Goal: Task Accomplishment & Management: Manage account settings

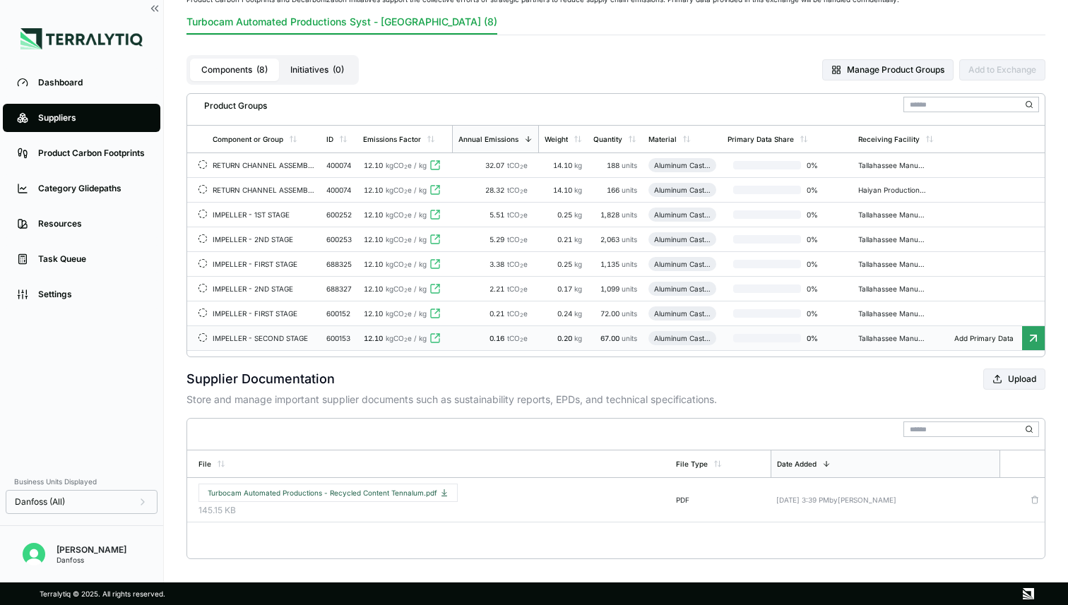
scroll to position [119, 0]
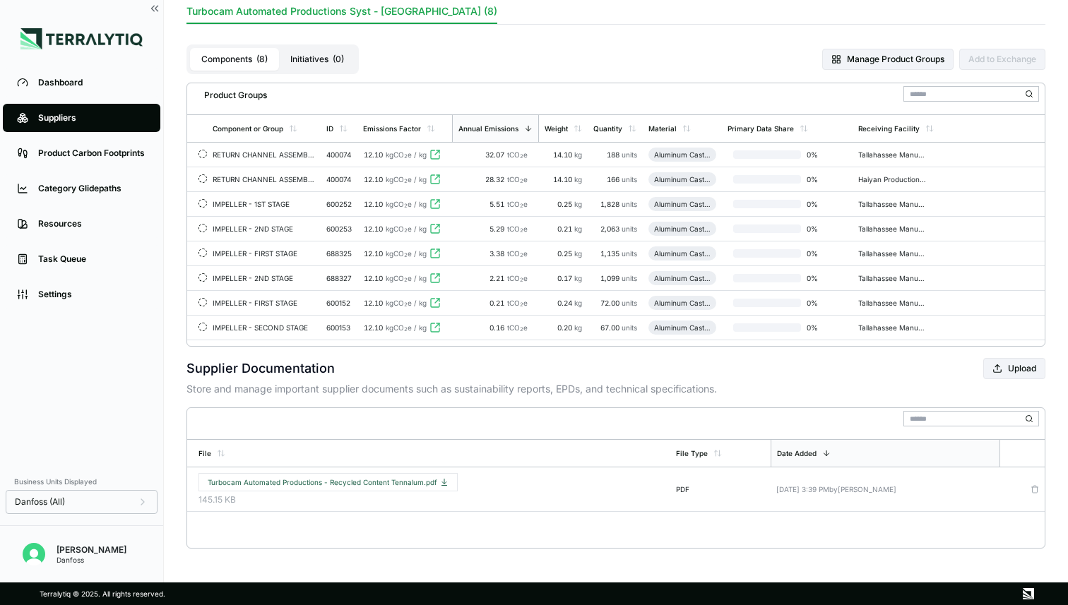
click at [386, 482] on span "Turbocam Automated Productions - Recycled Content Tennalum.pdf" at bounding box center [328, 482] width 241 height 8
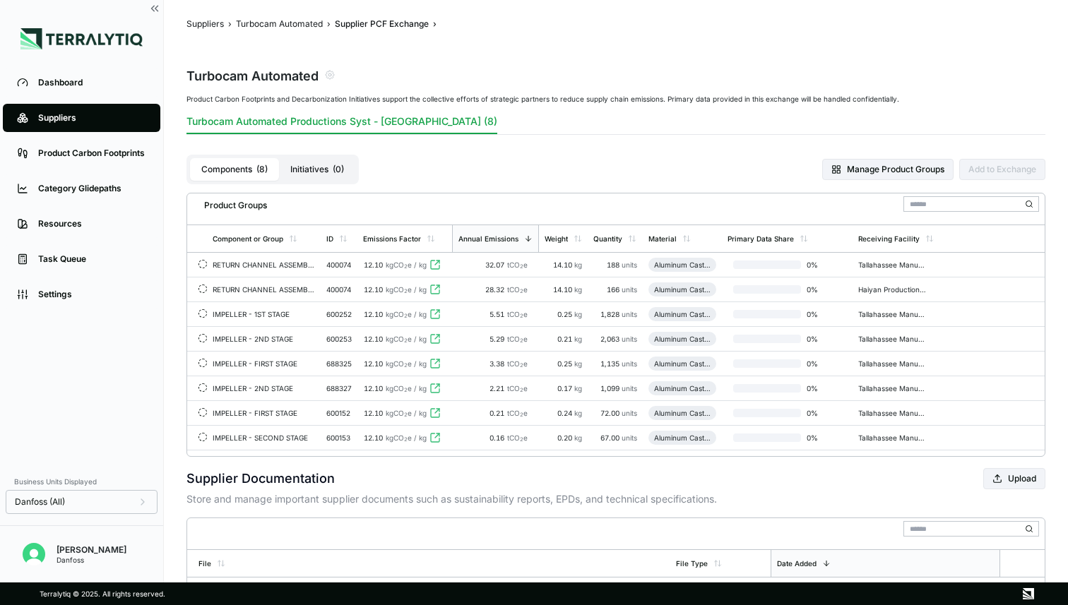
scroll to position [0, 0]
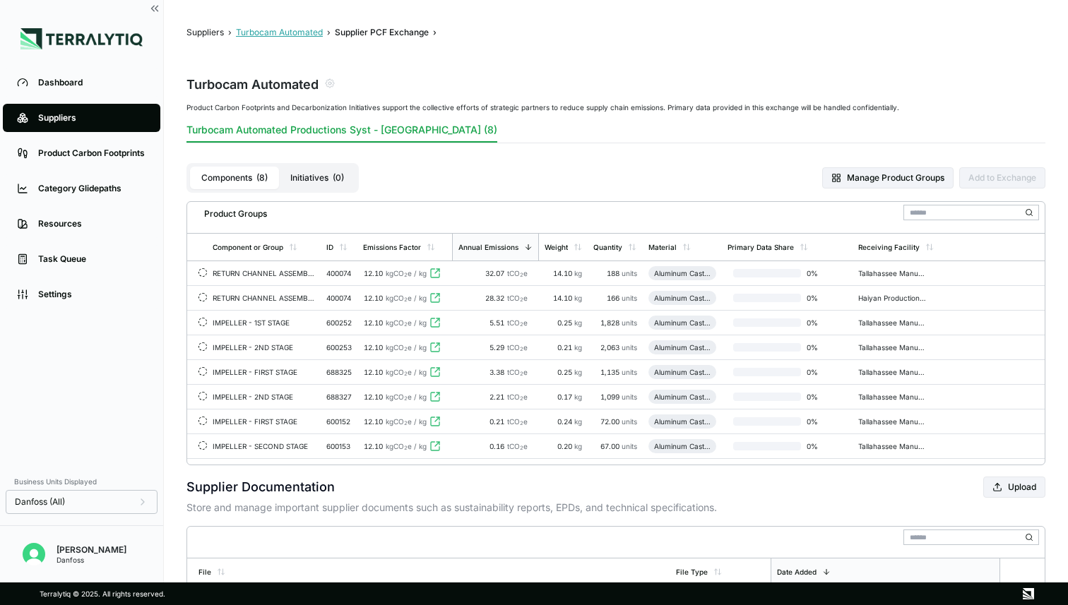
click at [287, 30] on button "Turbocam Automated" at bounding box center [279, 32] width 87 height 11
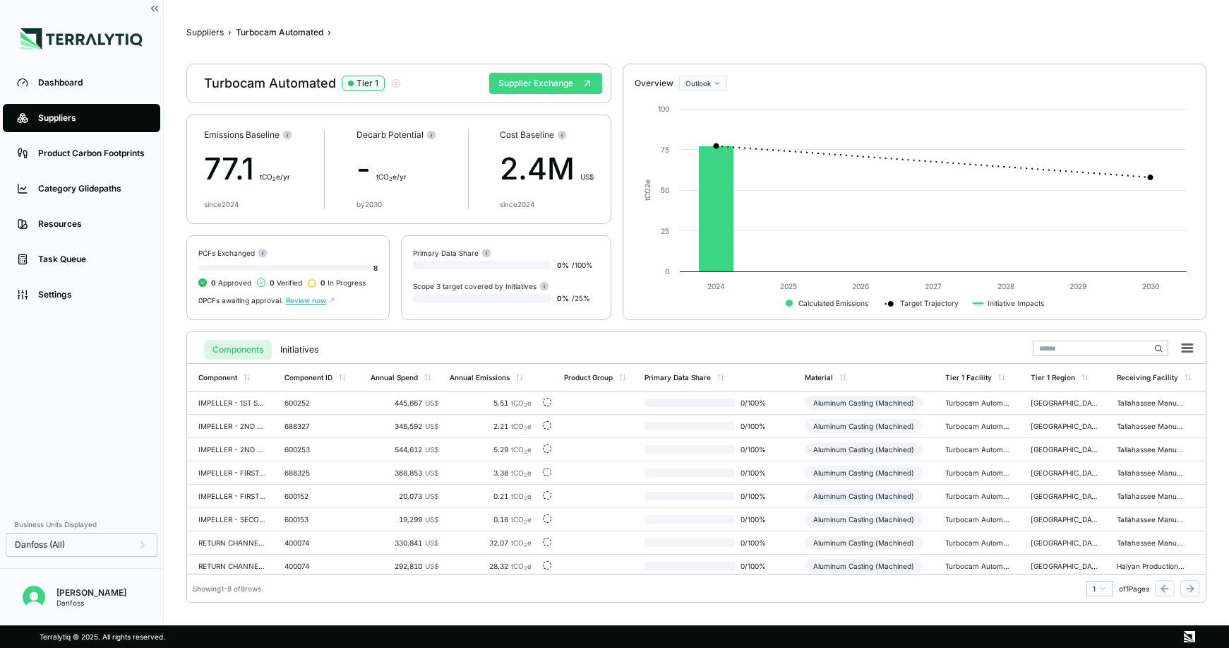
click at [552, 84] on button "Supplier Exchange" at bounding box center [545, 83] width 113 height 21
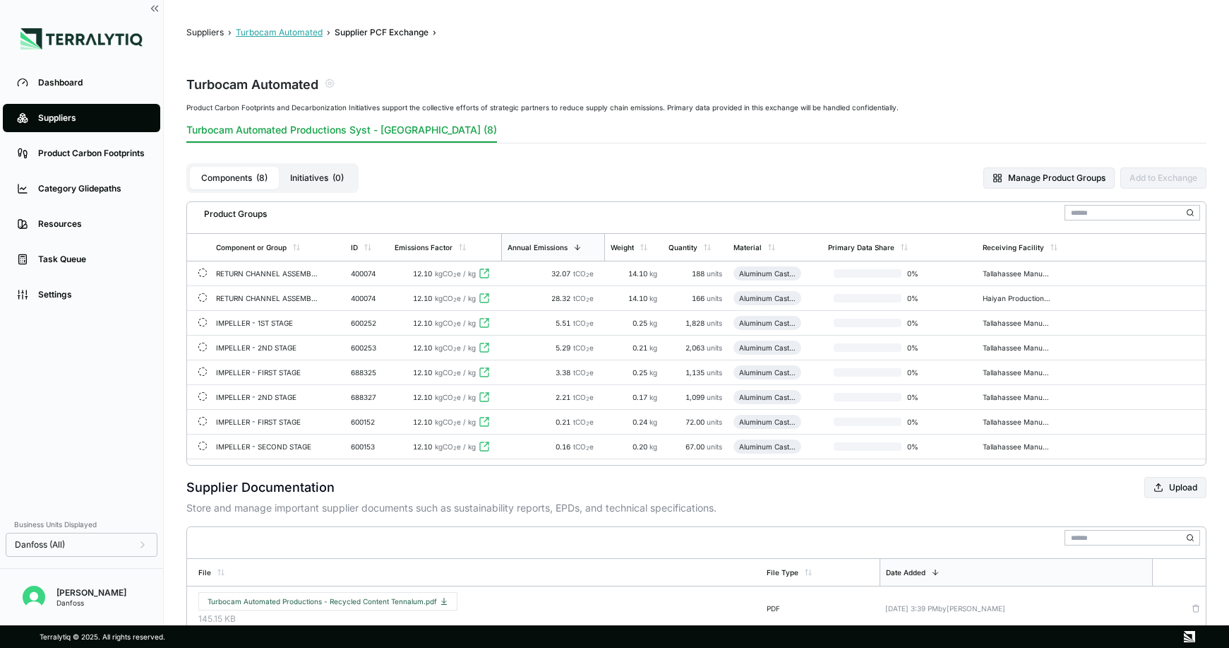
click at [296, 34] on button "Turbocam Automated" at bounding box center [279, 32] width 87 height 11
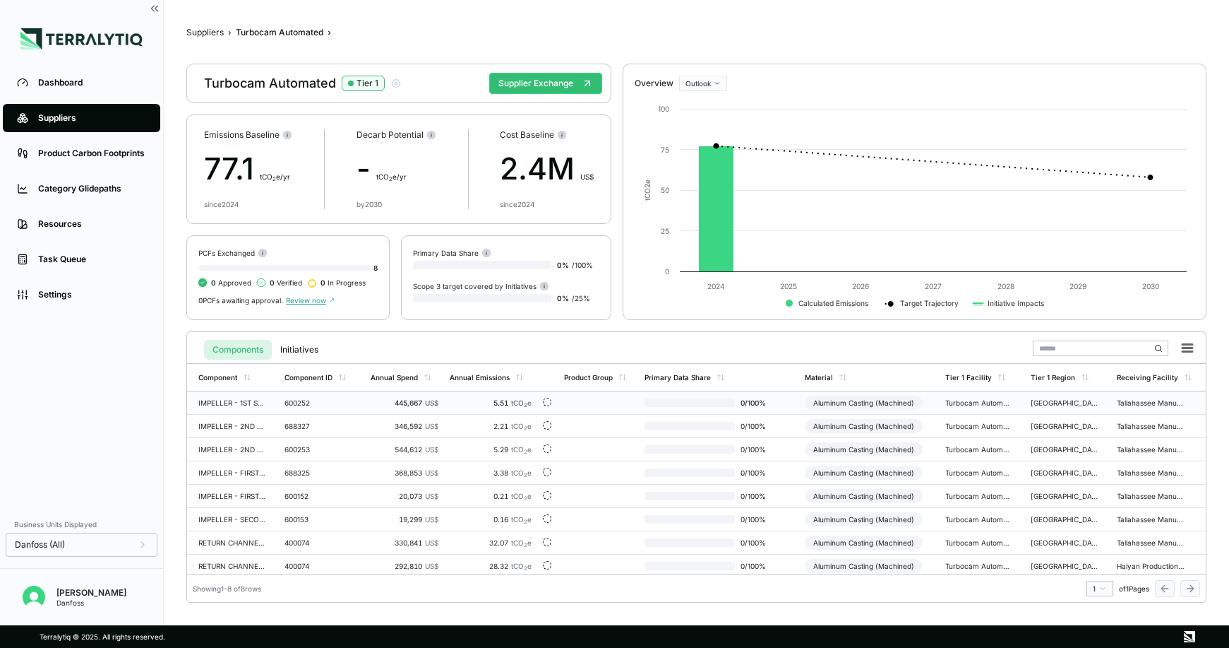
click at [330, 400] on div "600252" at bounding box center [319, 402] width 68 height 8
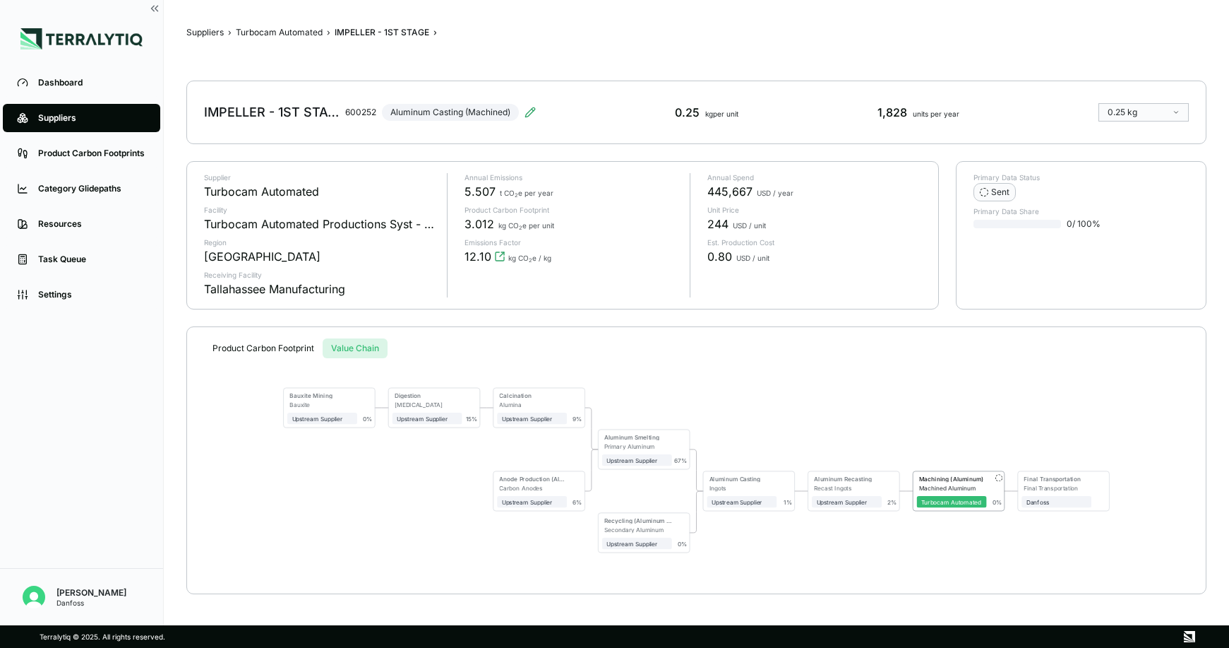
click at [368, 350] on button "Value Chain" at bounding box center [355, 348] width 65 height 20
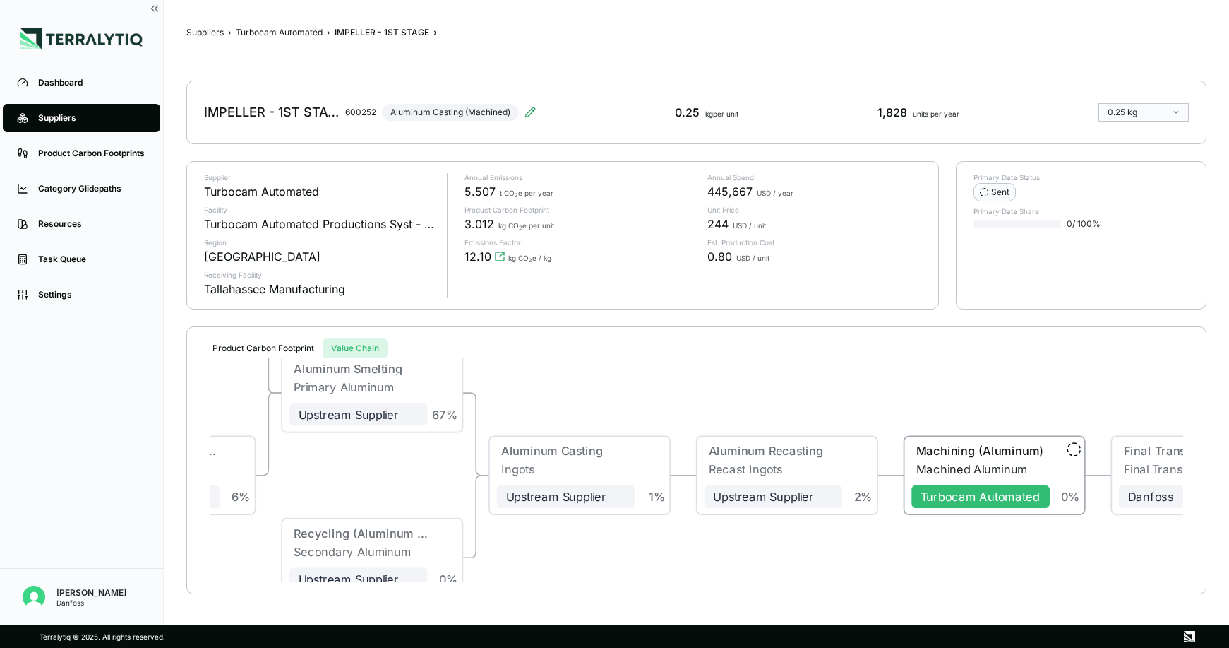
drag, startPoint x: 875, startPoint y: 456, endPoint x: 871, endPoint y: 402, distance: 54.5
click at [871, 402] on div "Bauxite Mining Bauxite Upstream Supplier 0 % Digestion [MEDICAL_DATA] Upstream …" at bounding box center [697, 470] width 974 height 224
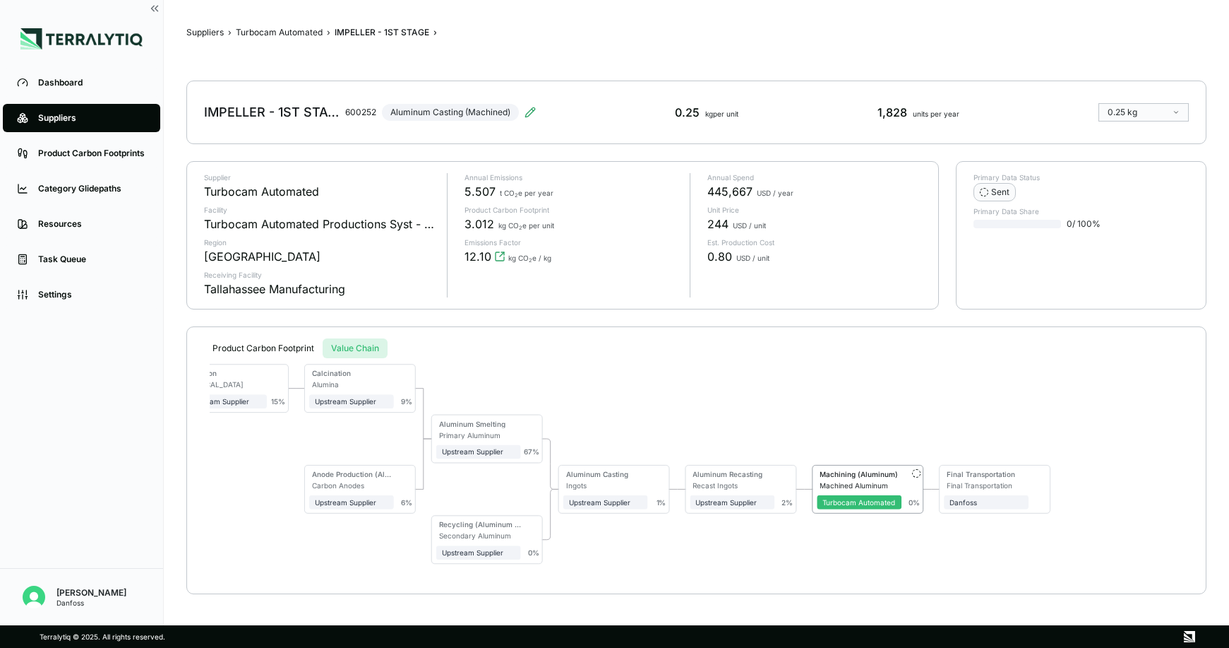
drag, startPoint x: 655, startPoint y: 395, endPoint x: 662, endPoint y: 439, distance: 44.5
click at [662, 439] on div "Bauxite Mining Bauxite Upstream Supplier 0 % Digestion [MEDICAL_DATA] Upstream …" at bounding box center [697, 470] width 974 height 224
click at [269, 34] on button "Turbocam Automated" at bounding box center [279, 32] width 87 height 11
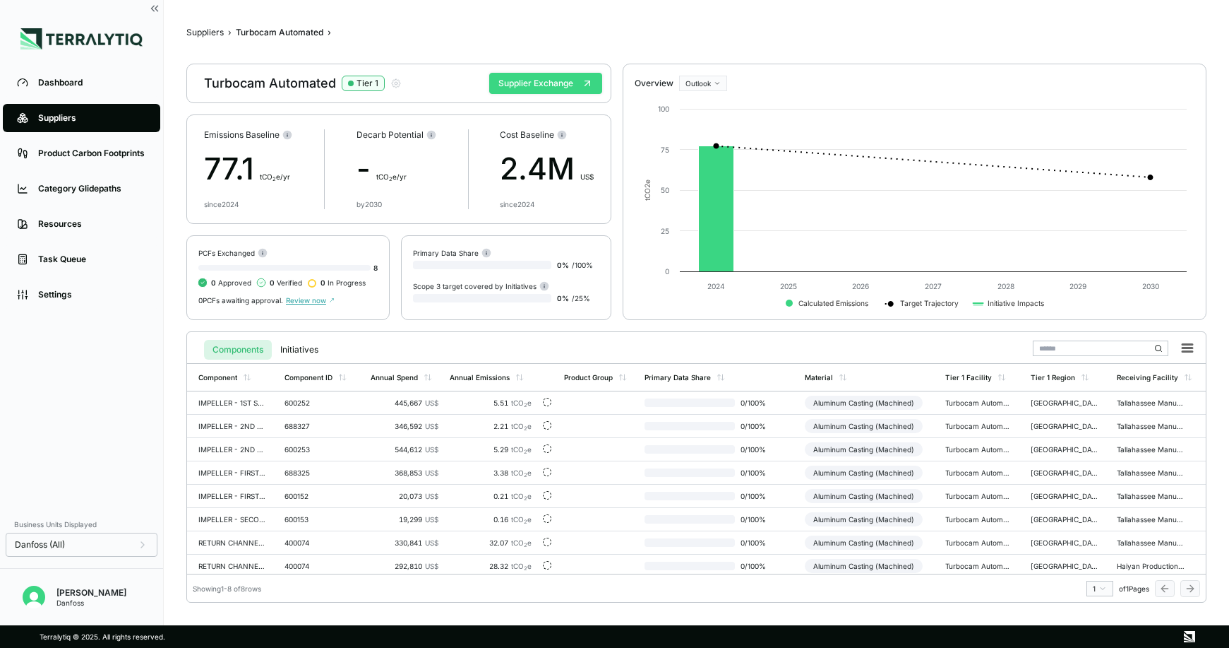
click at [567, 83] on button "Supplier Exchange" at bounding box center [545, 83] width 113 height 21
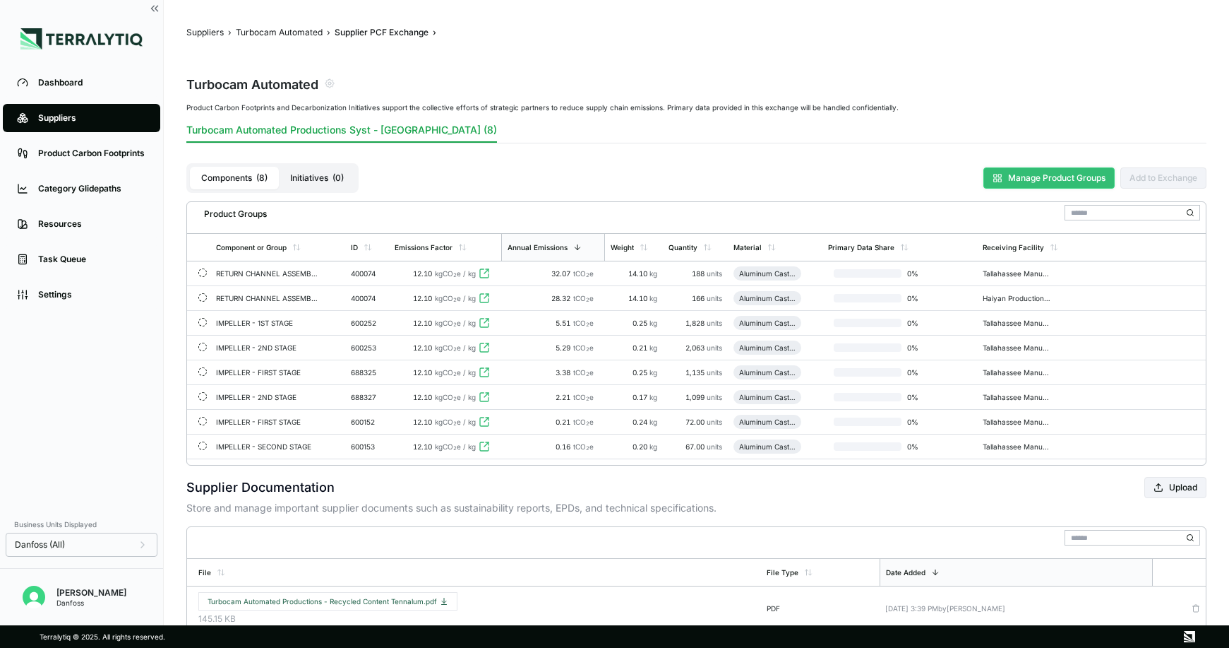
click at [1012, 177] on button "Manage Product Groups" at bounding box center [1049, 177] width 131 height 21
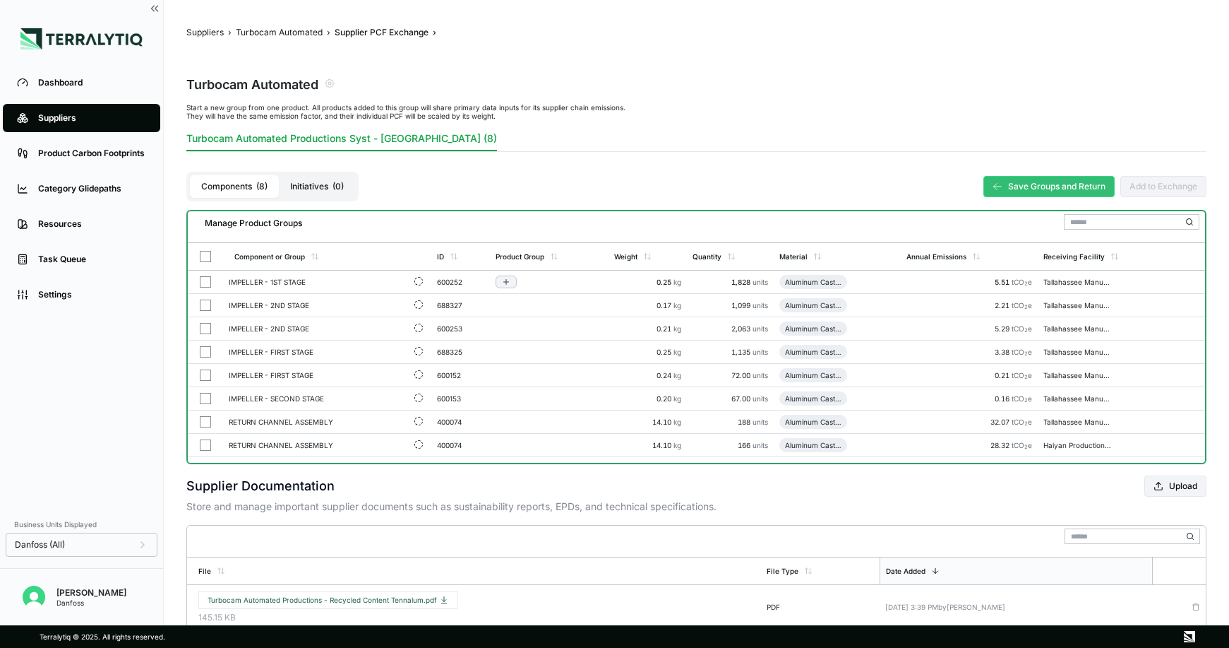
click at [205, 285] on button "button" at bounding box center [205, 281] width 11 height 11
click at [206, 326] on button "button" at bounding box center [205, 328] width 11 height 11
click at [206, 353] on button "button" at bounding box center [205, 351] width 11 height 11
click at [377, 217] on button "Group Multiple" at bounding box center [359, 225] width 90 height 17
click at [399, 225] on button "-" at bounding box center [359, 225] width 90 height 17
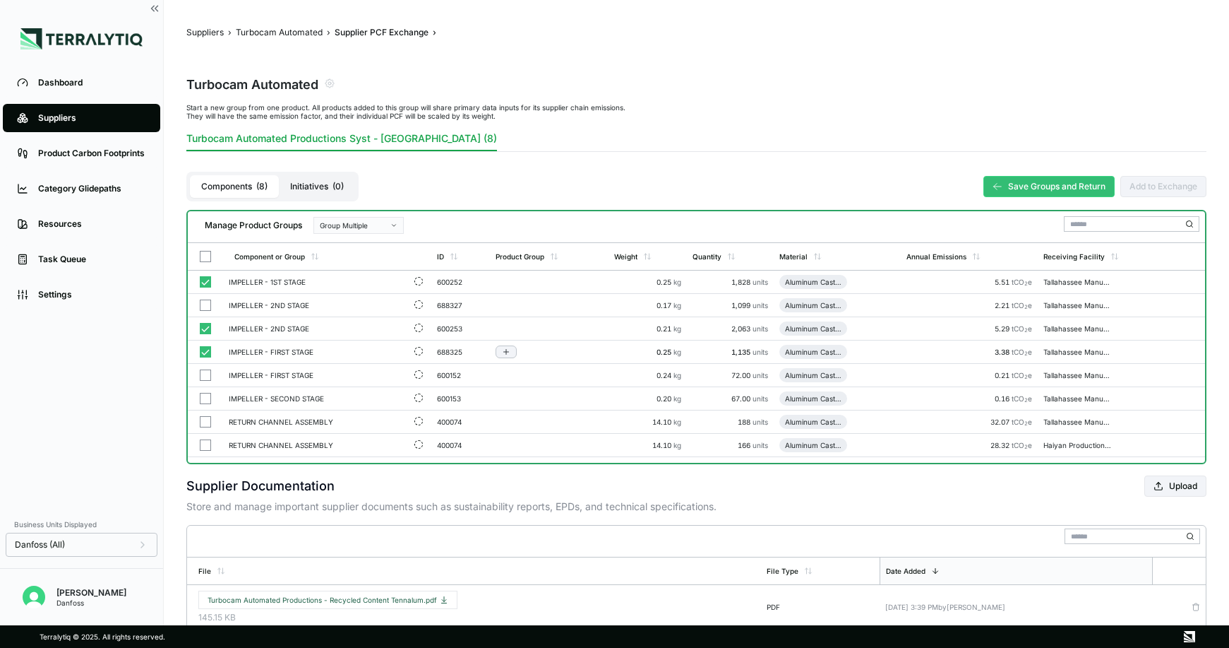
click at [202, 350] on button "button" at bounding box center [205, 351] width 11 height 11
click at [206, 331] on button "button" at bounding box center [205, 328] width 11 height 11
click at [206, 281] on button "button" at bounding box center [205, 281] width 11 height 11
click at [1022, 184] on button "Save Groups and Return" at bounding box center [1049, 186] width 131 height 21
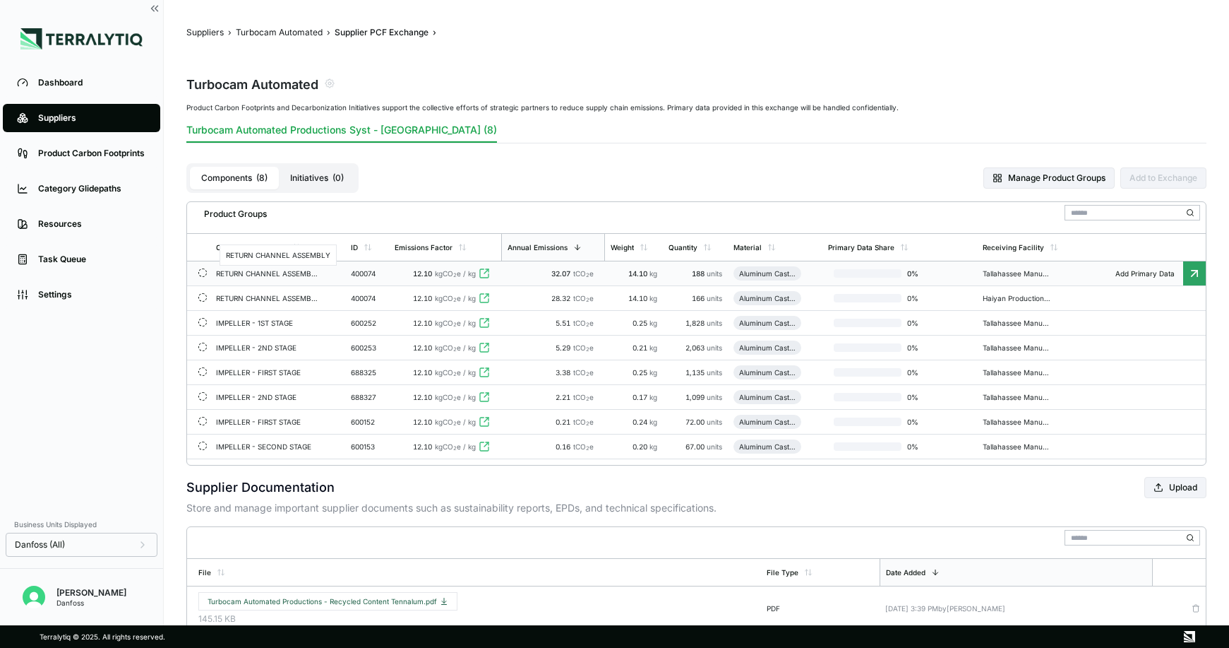
click at [297, 273] on div "RETURN CHANNEL ASSEMBLY" at bounding box center [267, 273] width 102 height 8
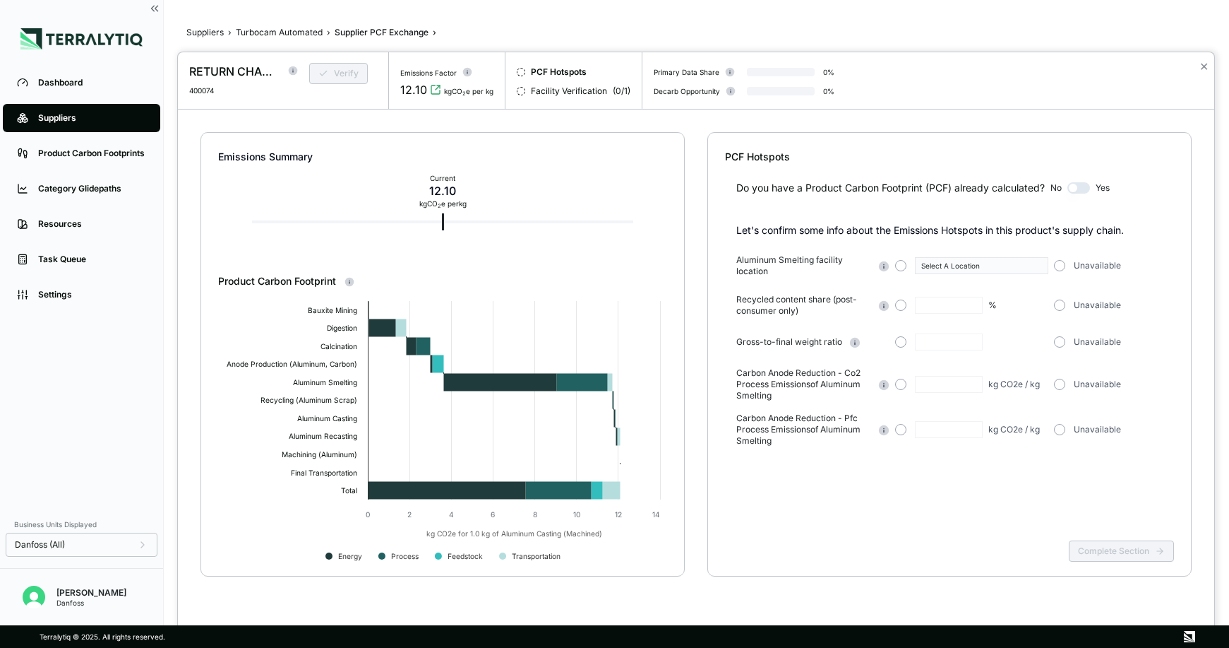
click at [1067, 189] on button "button" at bounding box center [1079, 187] width 23 height 11
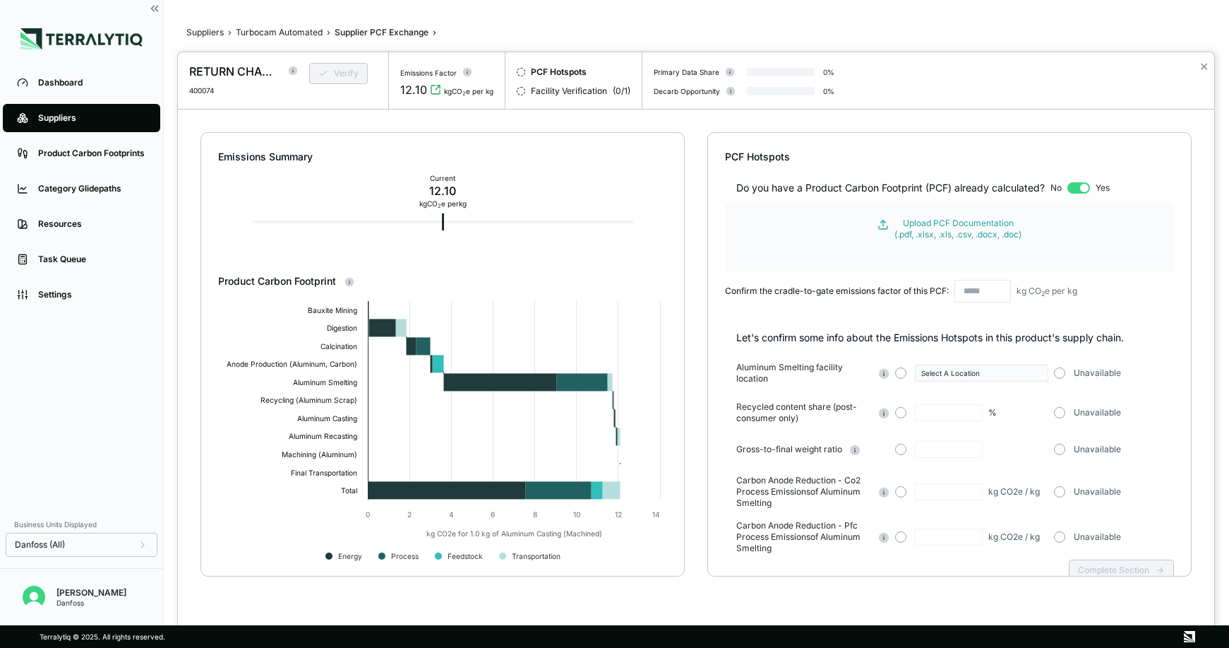
click at [1067, 189] on button "button" at bounding box center [1079, 187] width 23 height 11
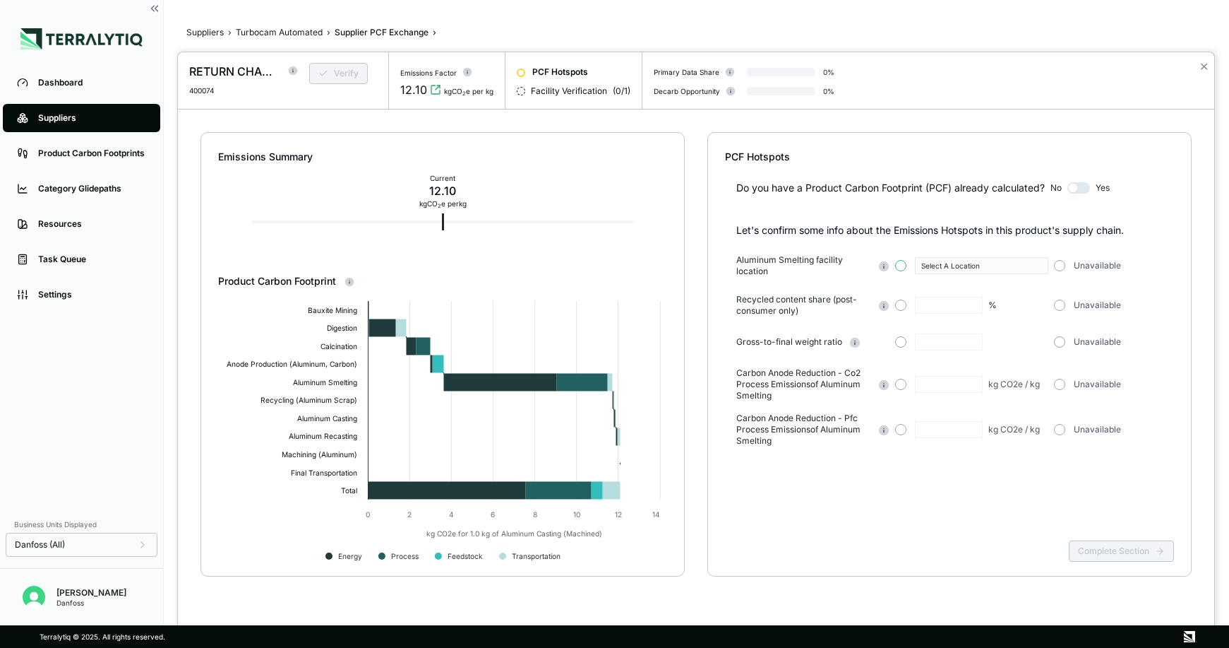
click at [905, 268] on button "button" at bounding box center [900, 265] width 11 height 11
click at [943, 263] on div "Select A Location" at bounding box center [976, 265] width 111 height 8
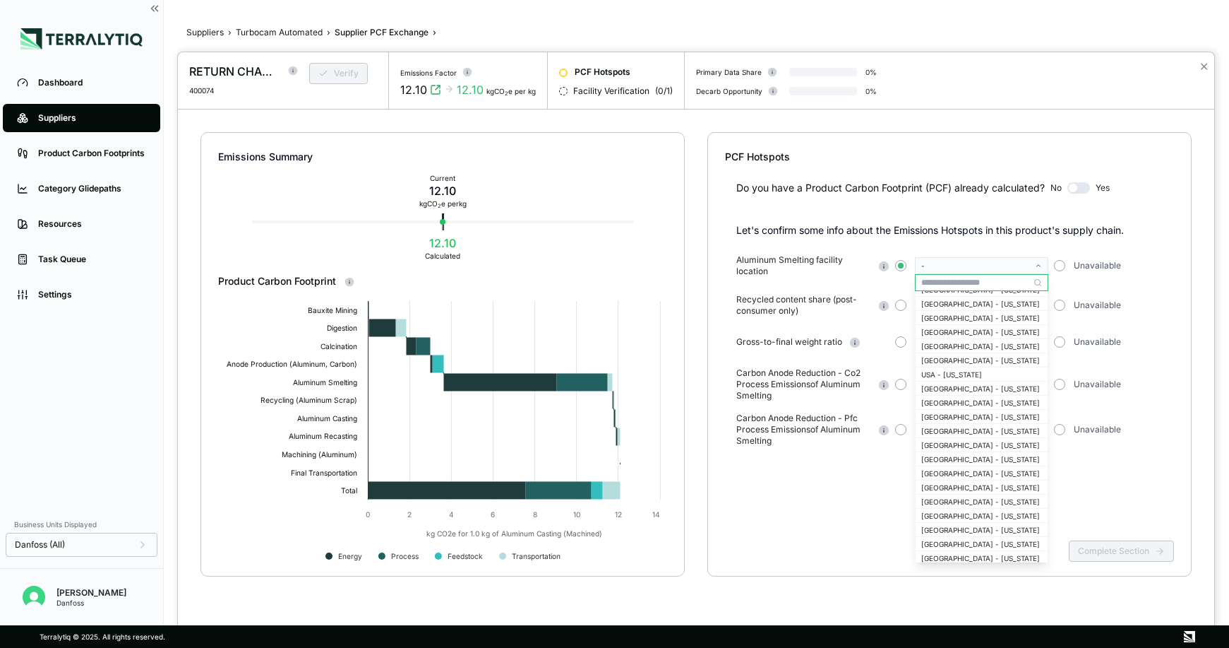
scroll to position [1786, 0]
click at [961, 263] on div "-" at bounding box center [976, 265] width 111 height 8
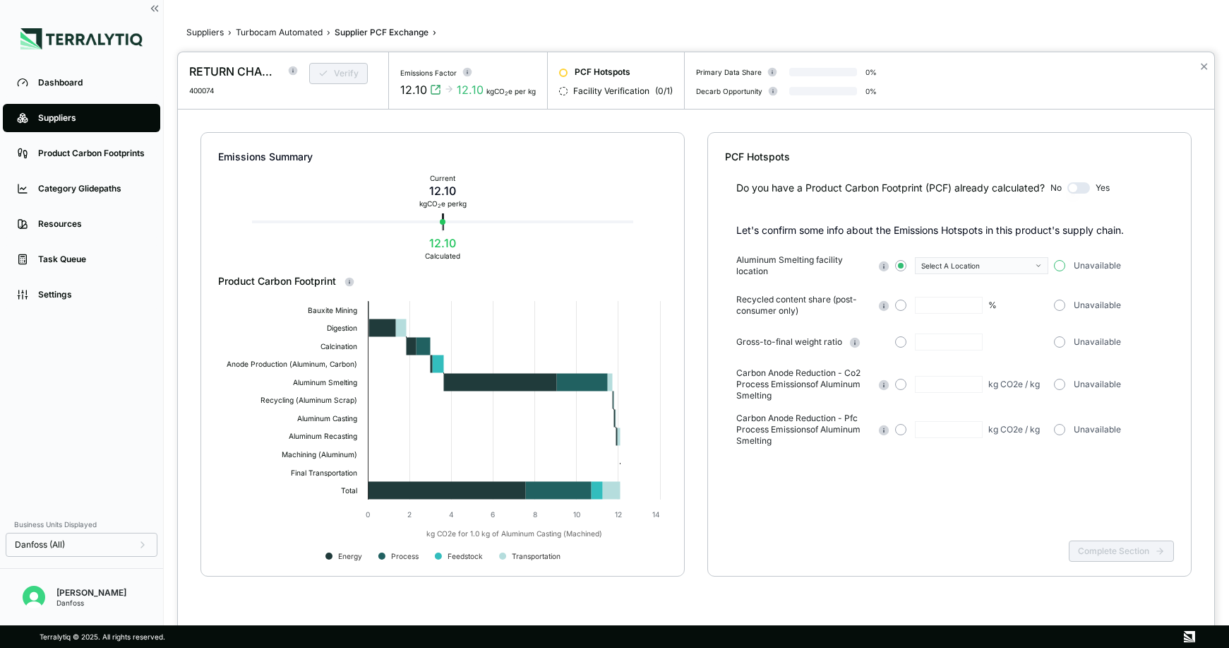
click at [1057, 265] on button "button" at bounding box center [1059, 265] width 11 height 11
click at [1060, 304] on button "button" at bounding box center [1059, 304] width 11 height 11
click at [1062, 343] on button "button" at bounding box center [1059, 341] width 11 height 11
click at [1062, 383] on button "button" at bounding box center [1059, 383] width 11 height 11
click at [1067, 553] on button "Complete Section" at bounding box center [1121, 550] width 105 height 21
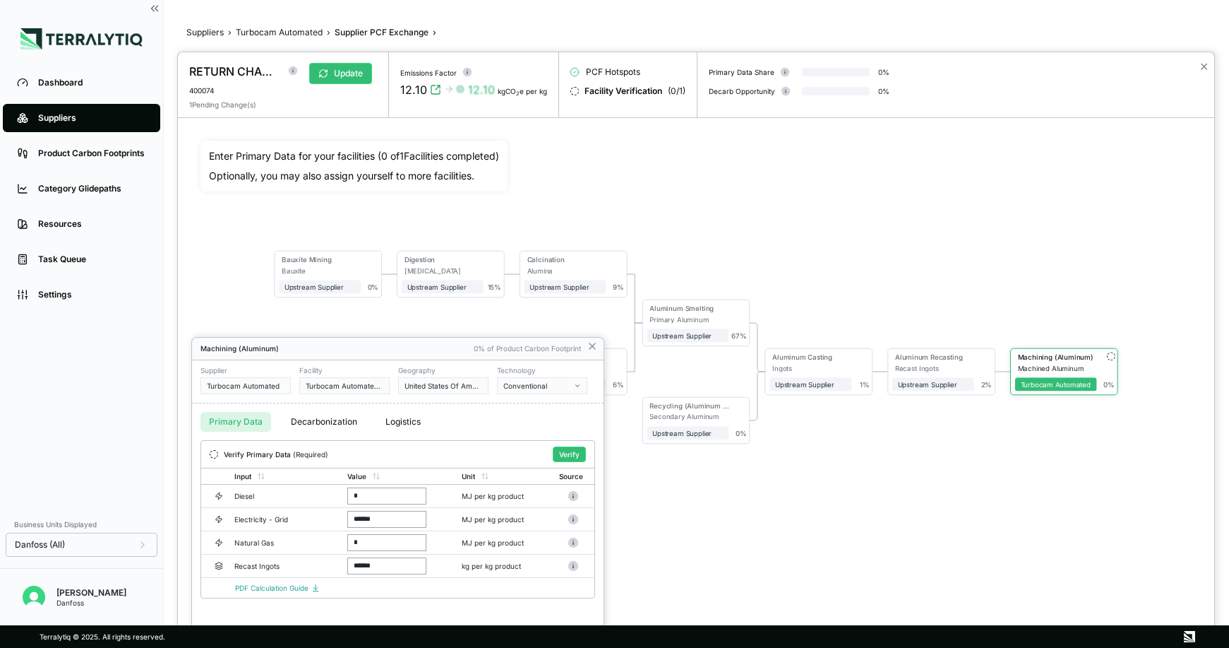
click at [825, 265] on div at bounding box center [696, 349] width 1037 height 595
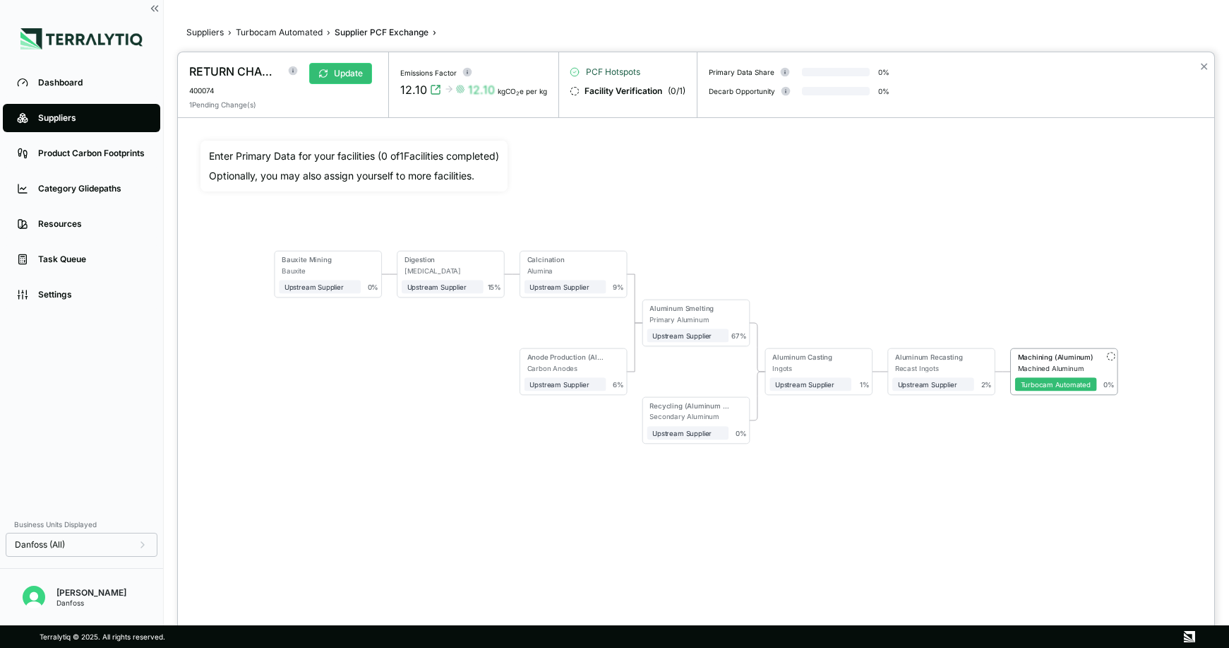
click at [622, 68] on span "PCF Hotspots" at bounding box center [613, 71] width 54 height 11
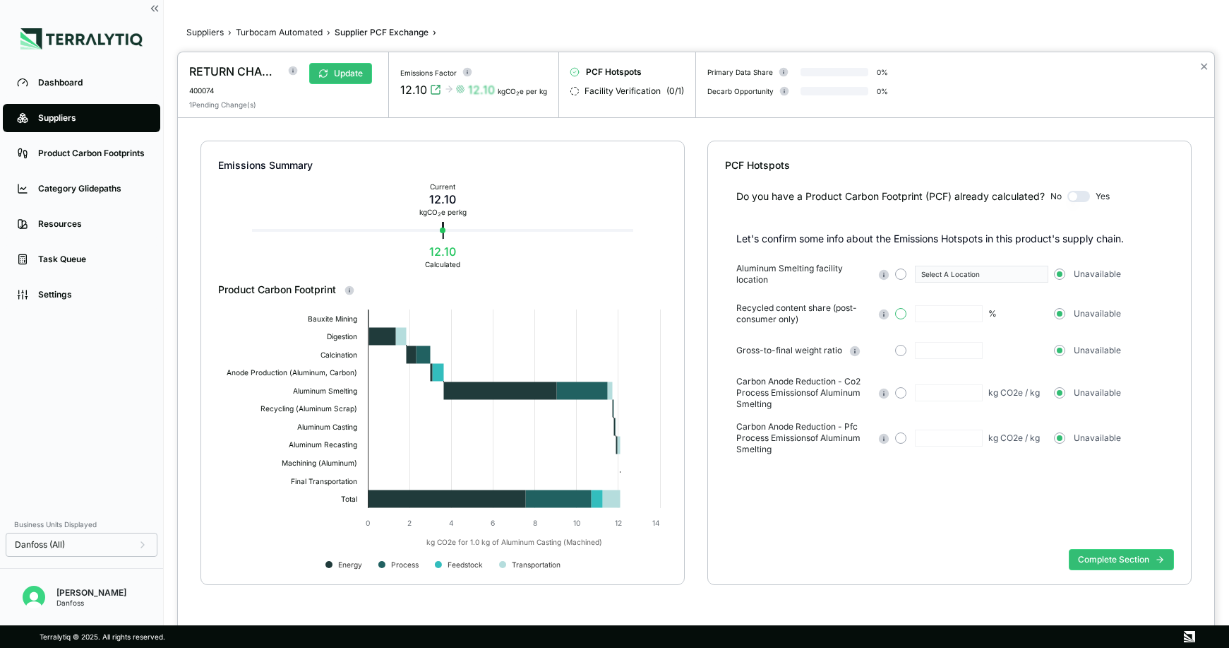
click at [904, 314] on button "button" at bounding box center [900, 313] width 11 height 11
click at [938, 314] on input "text" at bounding box center [949, 313] width 68 height 17
type input "****"
click at [892, 468] on div "Do you have a Product Carbon Footprint (PCF) already calculated? No Yes Let's c…" at bounding box center [949, 357] width 449 height 371
click at [1067, 559] on button "Complete Section" at bounding box center [1121, 559] width 105 height 21
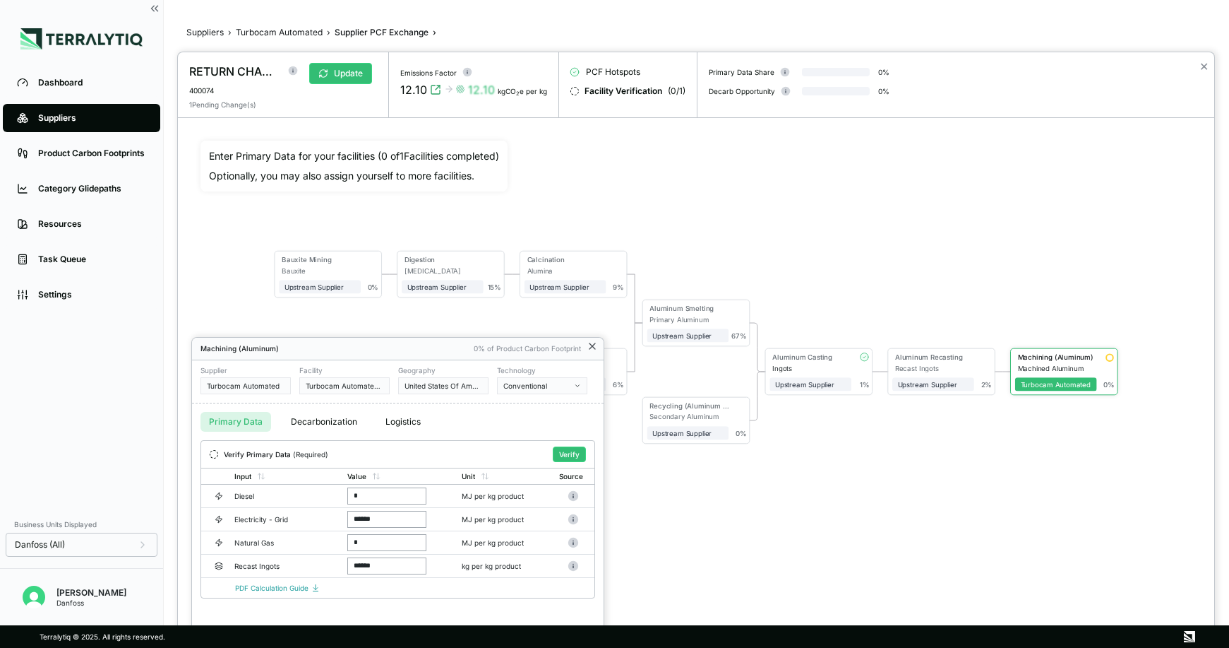
click at [592, 346] on icon at bounding box center [593, 346] width 6 height 6
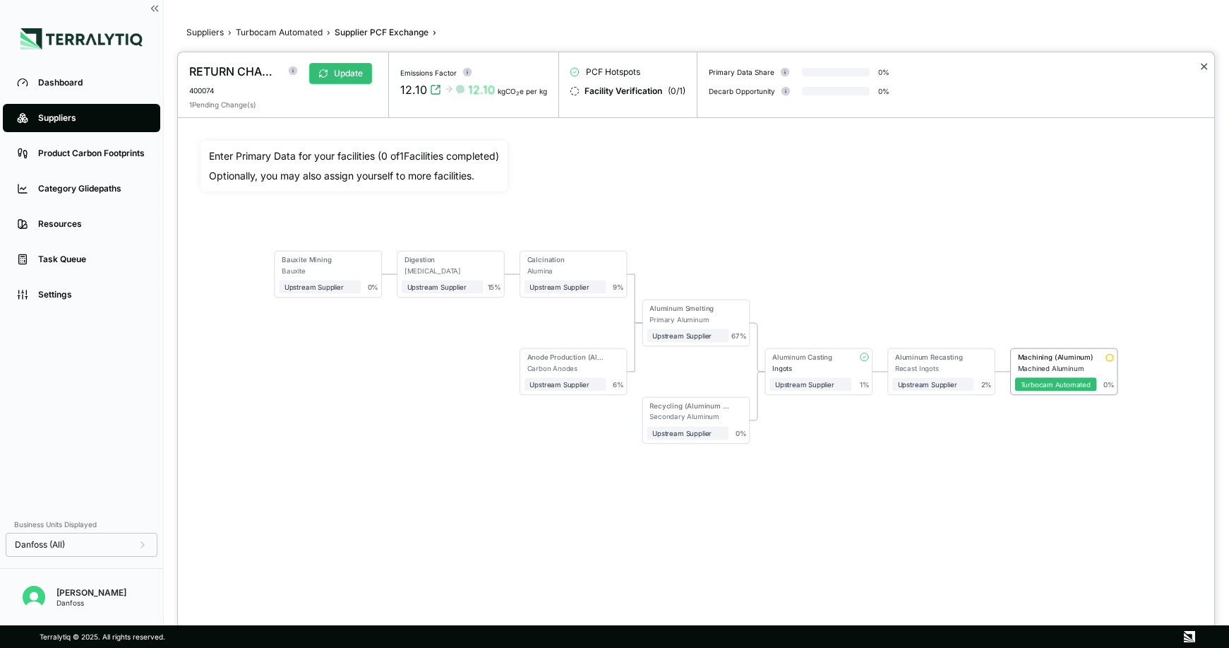
click at [1067, 66] on button "✕" at bounding box center [1204, 66] width 9 height 17
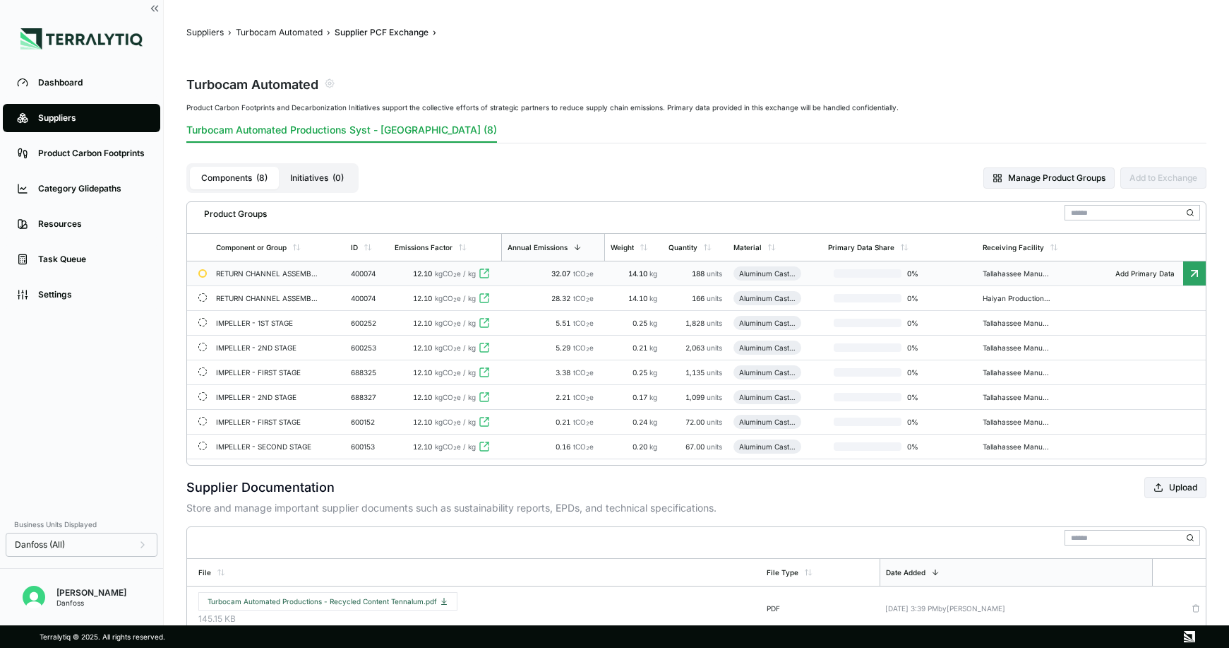
click at [282, 278] on td "RETURN CHANNEL ASSEMBLY" at bounding box center [277, 273] width 135 height 25
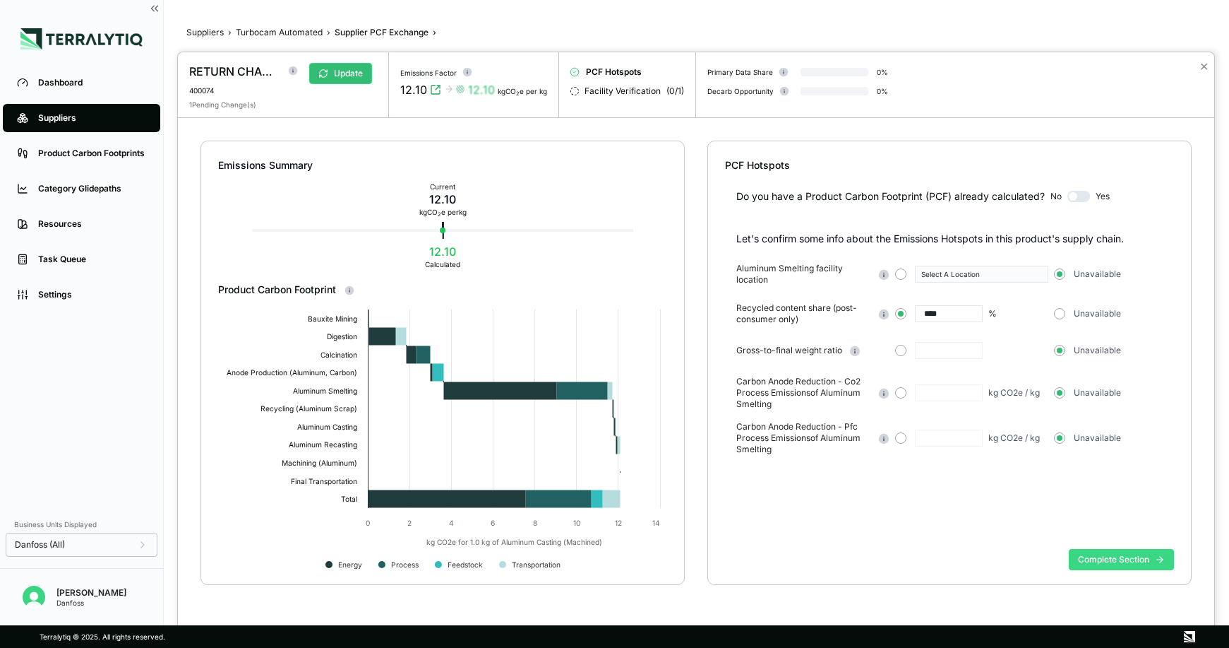
click at [1067, 556] on button "Complete Section" at bounding box center [1121, 559] width 105 height 21
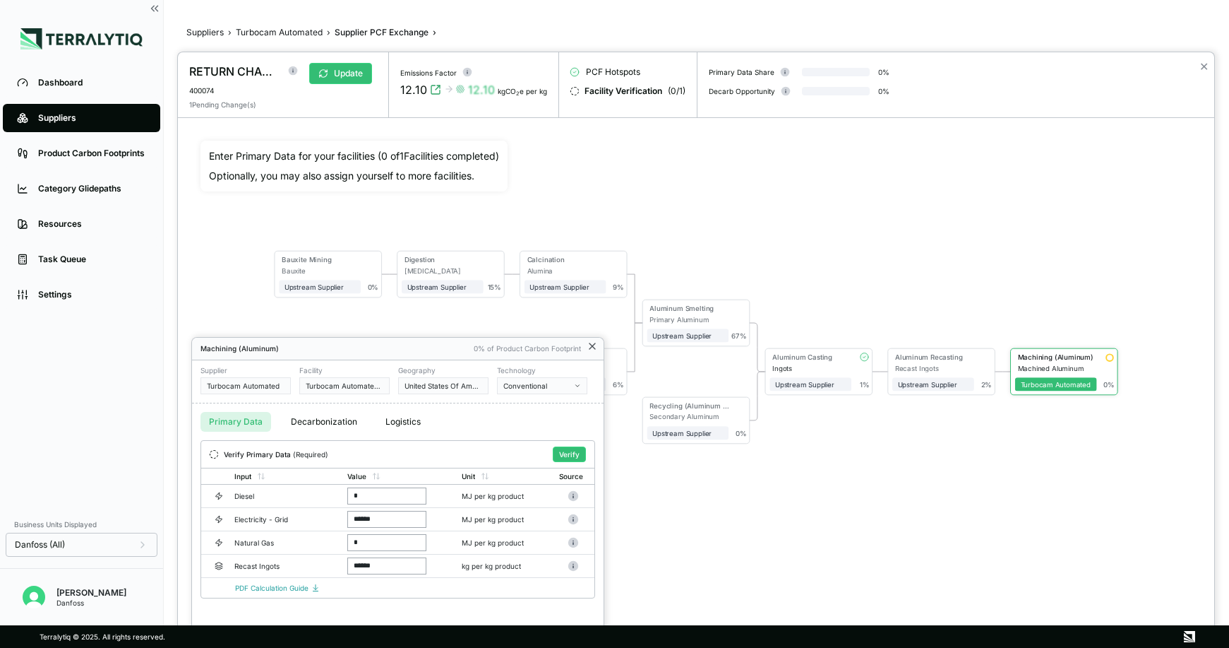
click at [594, 347] on icon at bounding box center [593, 346] width 6 height 6
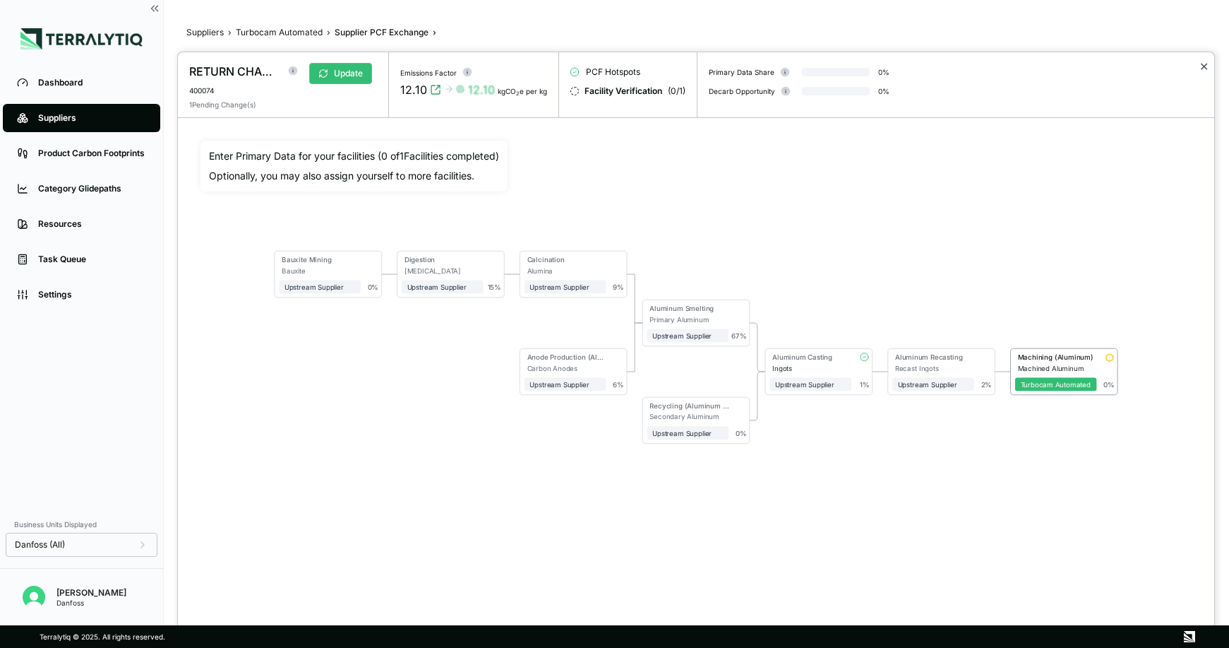
click at [1067, 64] on button "✕" at bounding box center [1204, 66] width 9 height 17
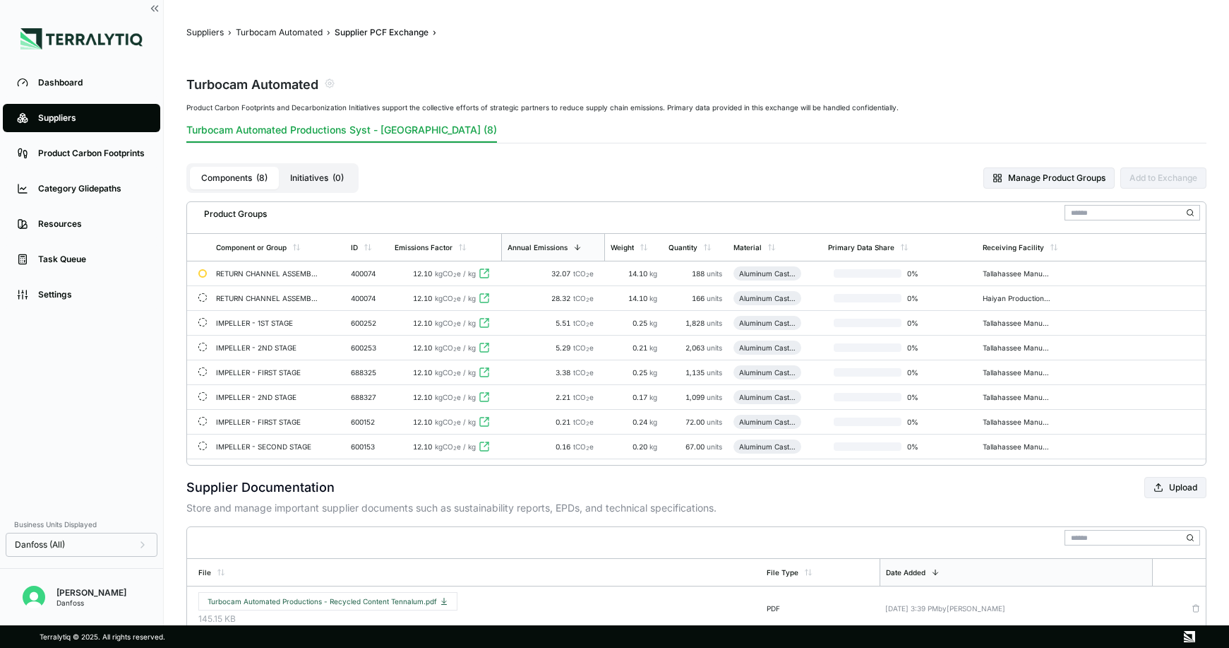
click at [310, 181] on button "Initiatives ( 0 )" at bounding box center [317, 178] width 76 height 23
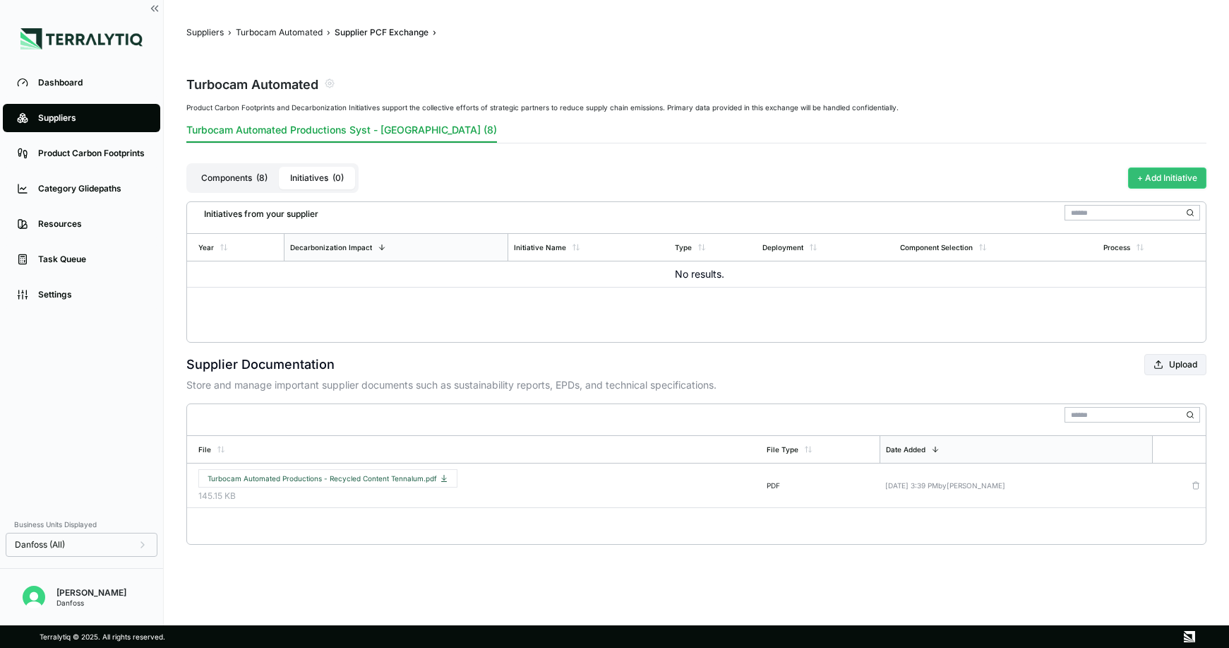
click at [1067, 174] on button "+ Add Initiative" at bounding box center [1167, 177] width 78 height 21
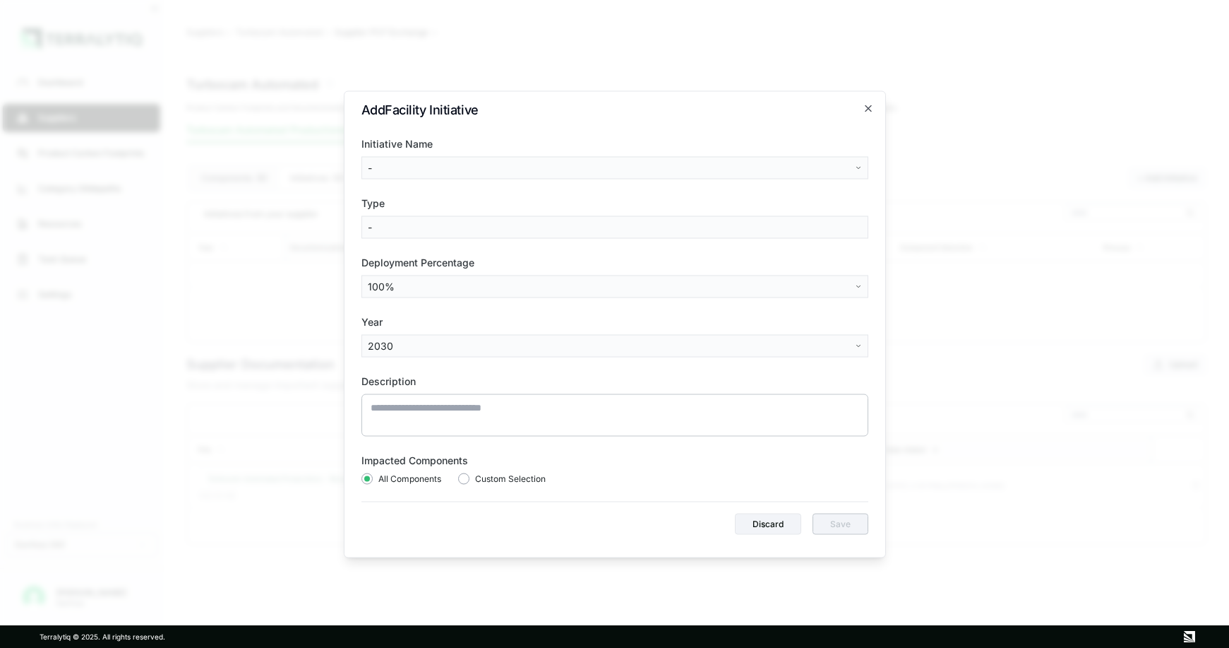
click at [530, 175] on body "Dashboard Suppliers Product Carbon Footprints Category Glidepaths Resources Tas…" at bounding box center [614, 324] width 1229 height 648
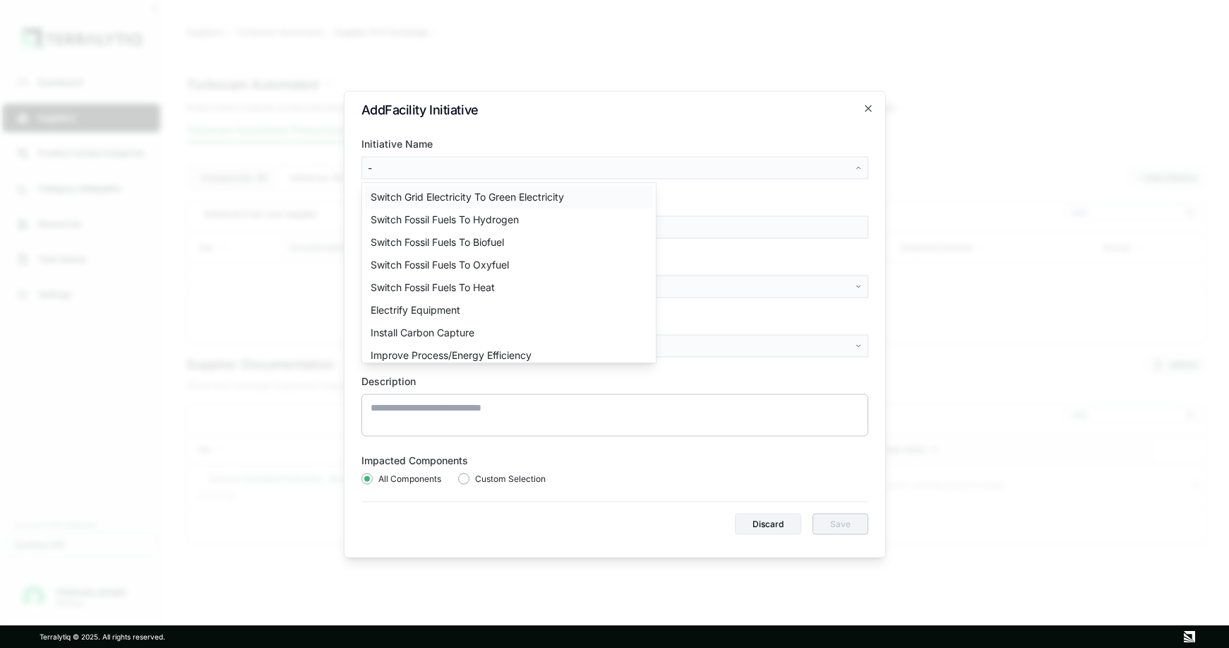
click at [499, 194] on div "Switch Grid Electricity To Green Electricity" at bounding box center [509, 197] width 288 height 23
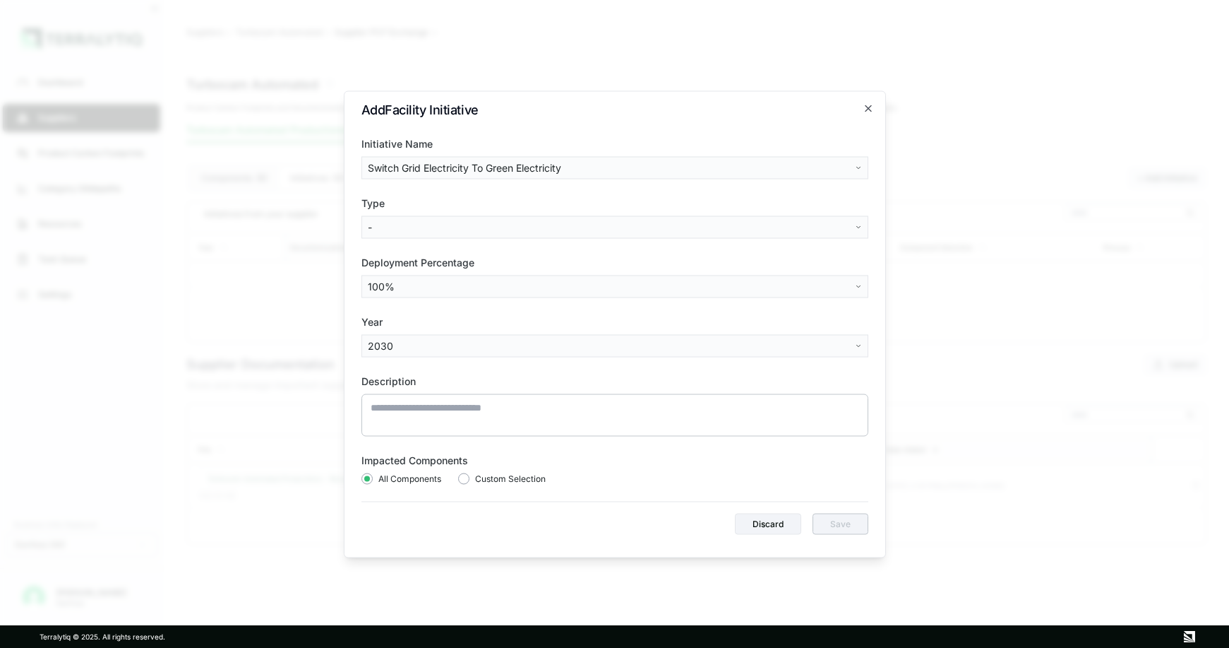
click at [401, 345] on body "Dashboard Suppliers Product Carbon Footprints Category Glidepaths Resources Tas…" at bounding box center [614, 324] width 1229 height 648
click at [473, 357] on body "Dashboard Suppliers Product Carbon Footprints Category Glidepaths Resources Tas…" at bounding box center [614, 324] width 1229 height 648
click at [778, 528] on button "Discard" at bounding box center [768, 523] width 66 height 21
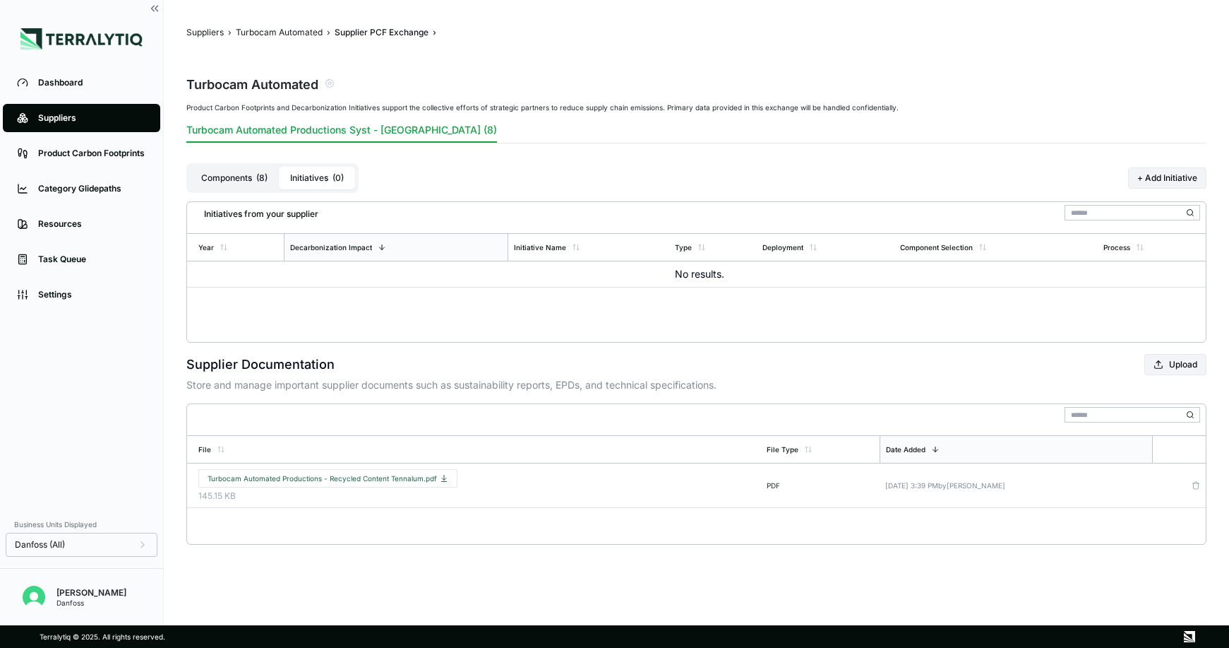
click at [234, 178] on button "Components ( 8 )" at bounding box center [234, 178] width 89 height 23
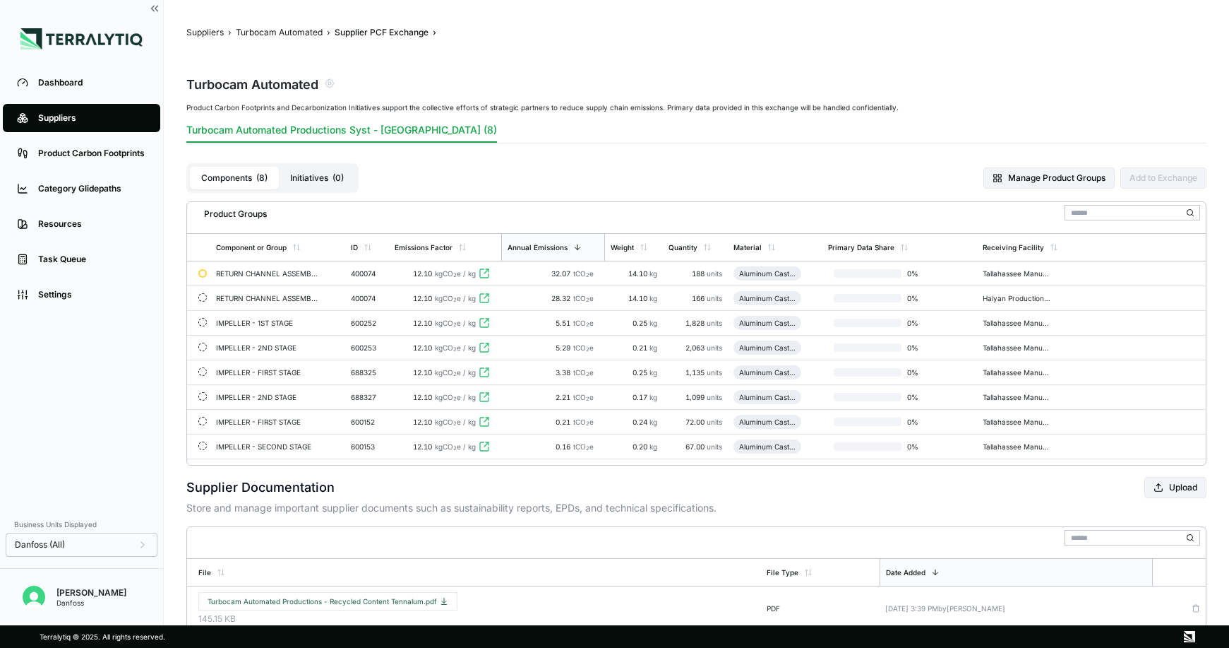
click at [330, 179] on button "Initiatives ( 0 )" at bounding box center [317, 178] width 76 height 23
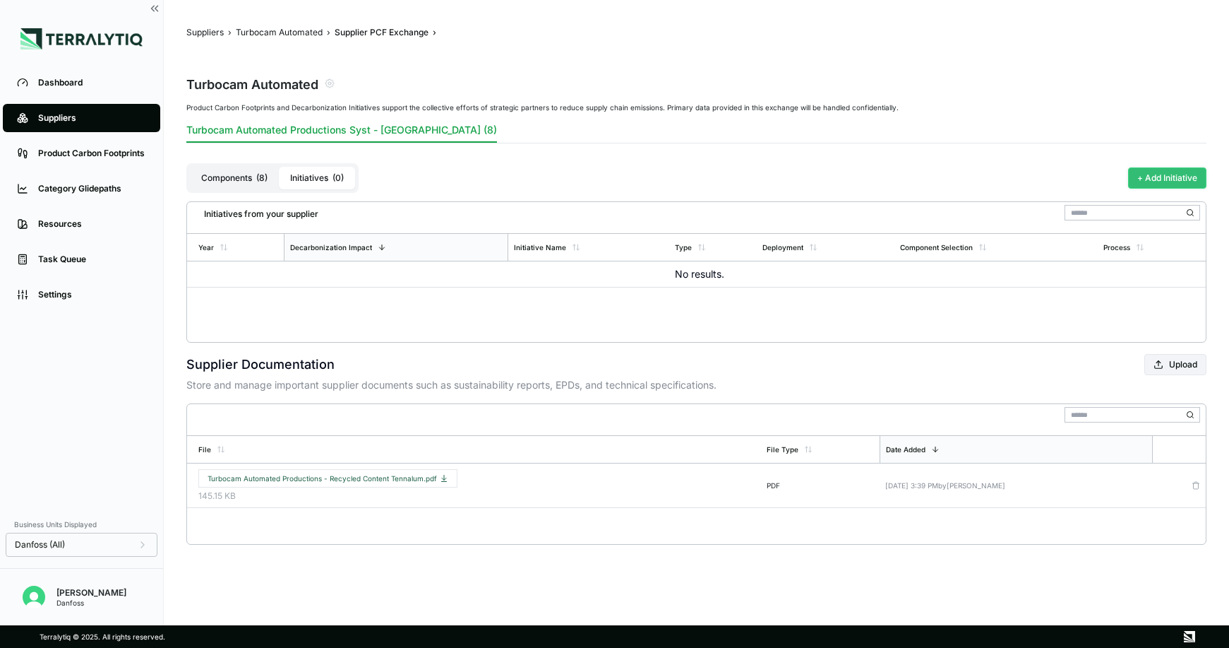
click at [1067, 172] on button "+ Add Initiative" at bounding box center [1167, 177] width 78 height 21
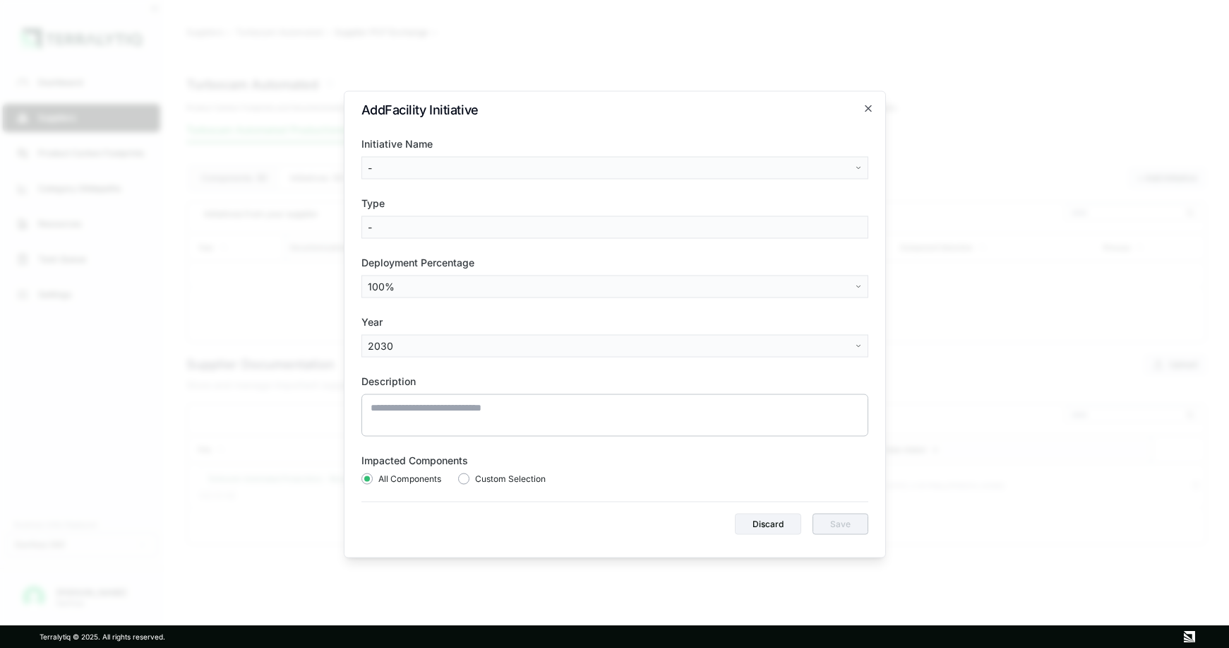
click at [703, 172] on body "Dashboard Suppliers Product Carbon Footprints Category Glidepaths Resources Tas…" at bounding box center [614, 324] width 1229 height 648
click at [868, 105] on body "Dashboard Suppliers Product Carbon Footprints Category Glidepaths Resources Tas…" at bounding box center [614, 324] width 1229 height 648
click at [867, 106] on icon "button" at bounding box center [868, 107] width 11 height 11
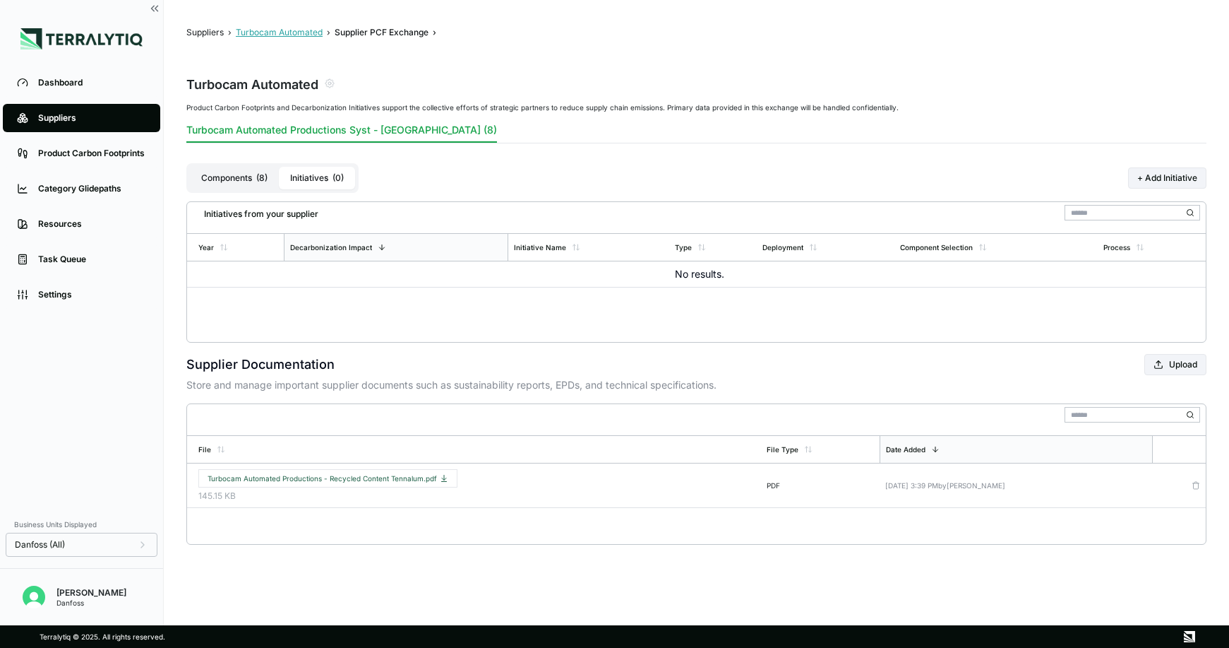
click at [271, 30] on button "Turbocam Automated" at bounding box center [279, 32] width 87 height 11
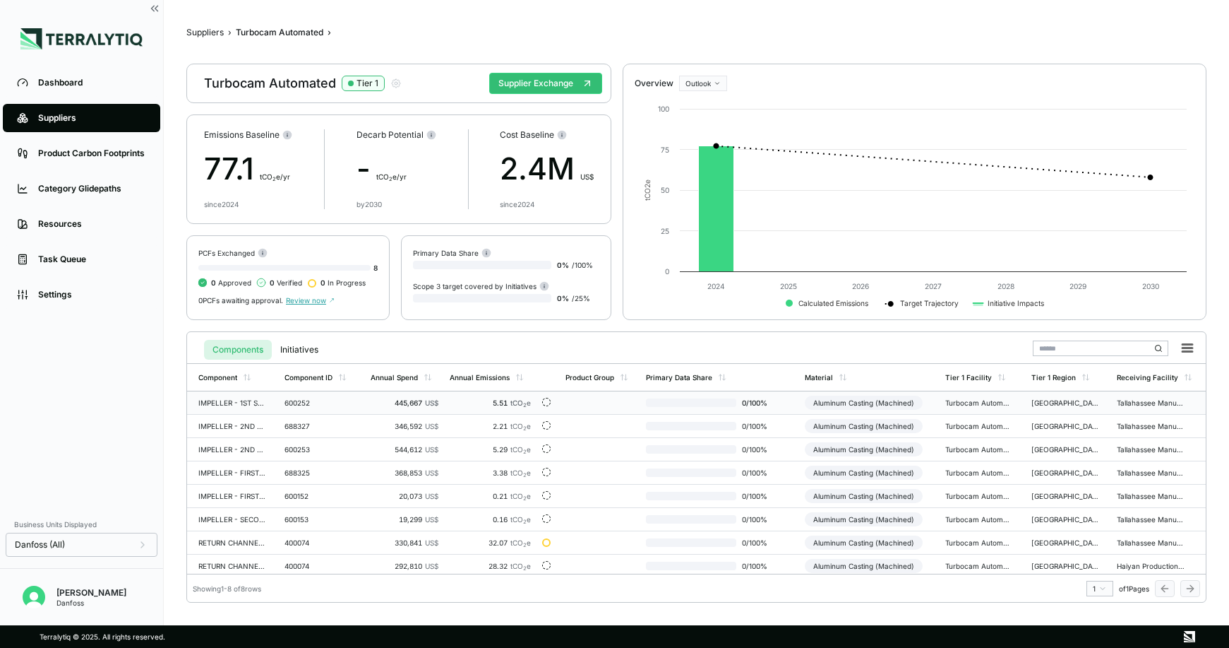
click at [265, 395] on td "IMPELLER - 1ST STAGE" at bounding box center [233, 402] width 92 height 23
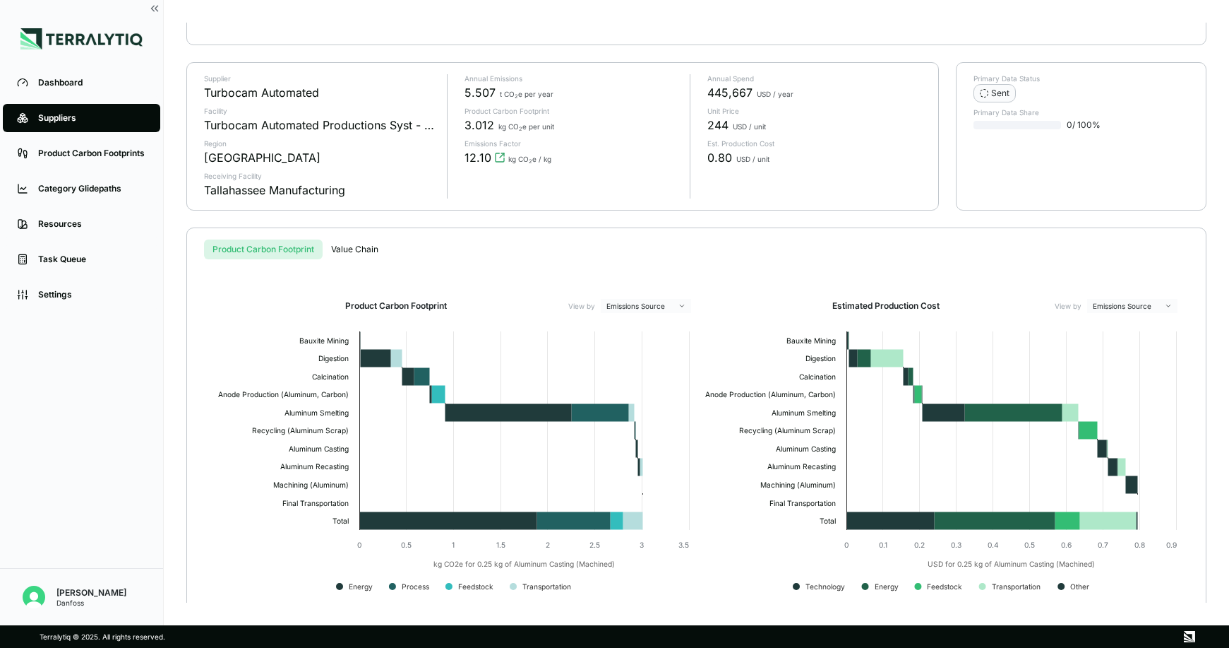
scroll to position [115, 0]
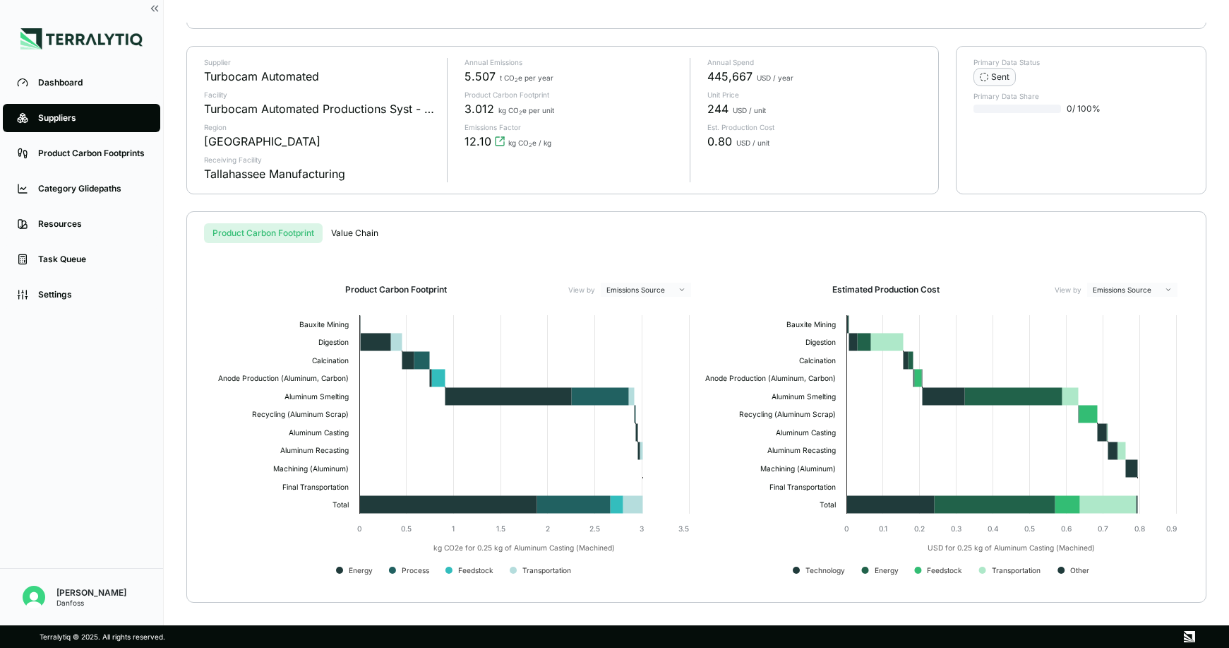
click at [376, 232] on div "Suppliers › Turbocam Automated › IMPELLER - 1ST STAGE › IMPELLER - 1ST STAGE 60…" at bounding box center [696, 313] width 1020 height 580
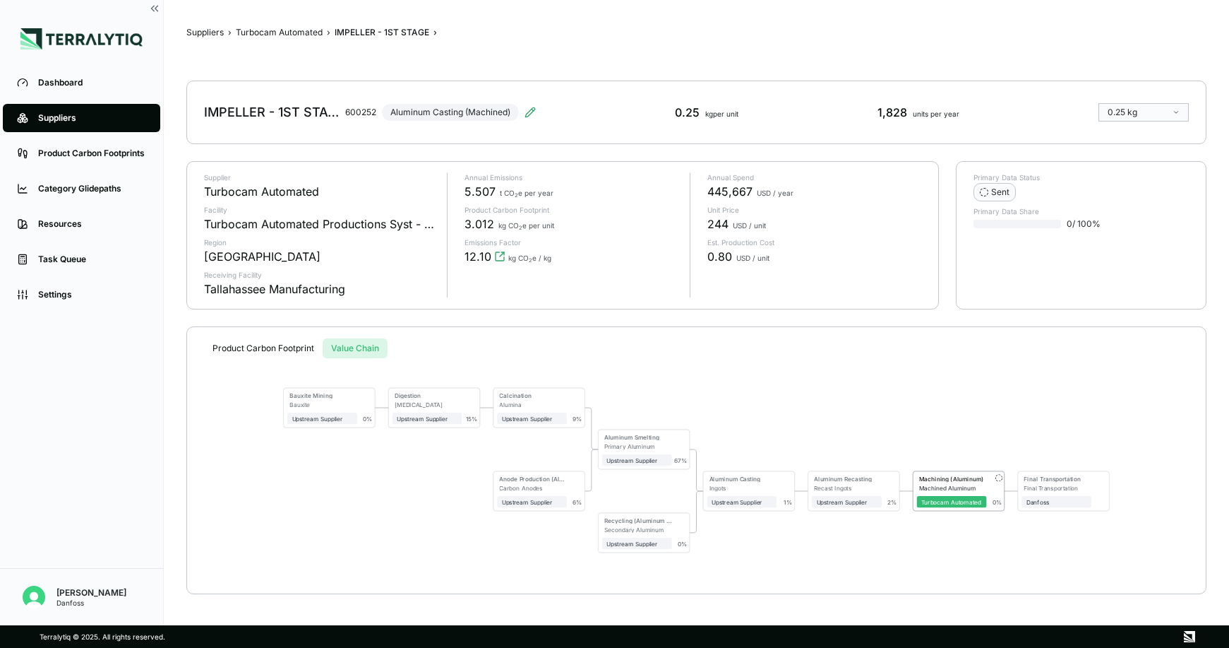
scroll to position [0, 0]
click at [257, 342] on button "Product Carbon Footprint" at bounding box center [263, 348] width 119 height 20
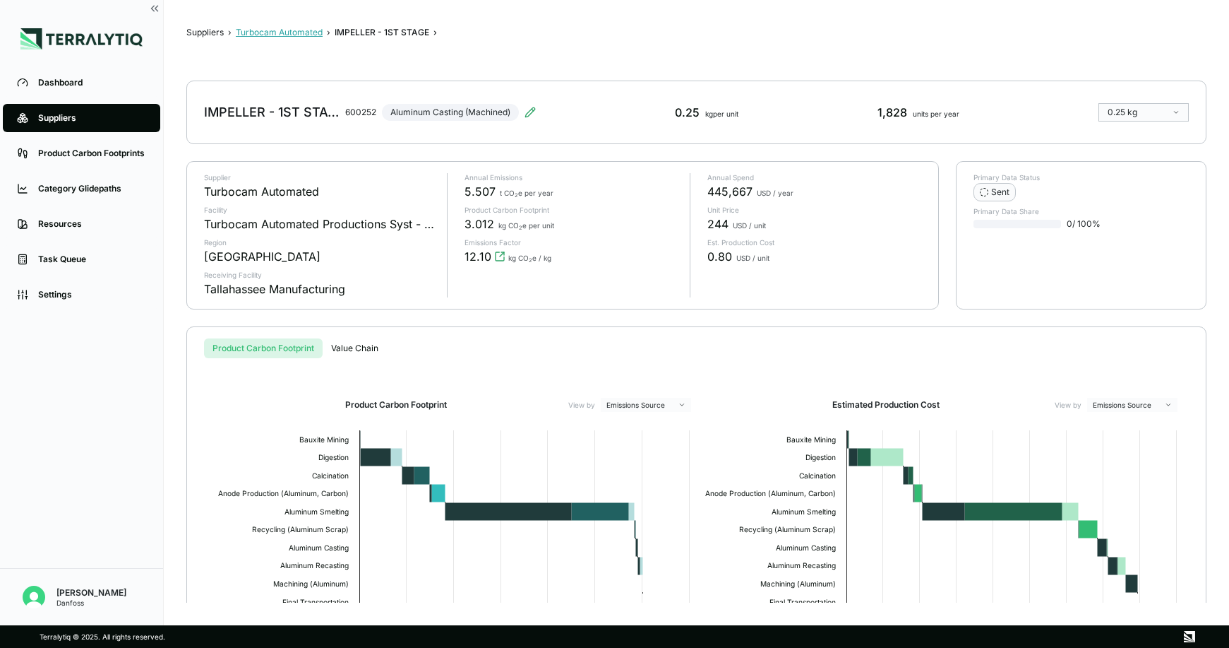
click at [300, 34] on button "Turbocam Automated" at bounding box center [279, 32] width 87 height 11
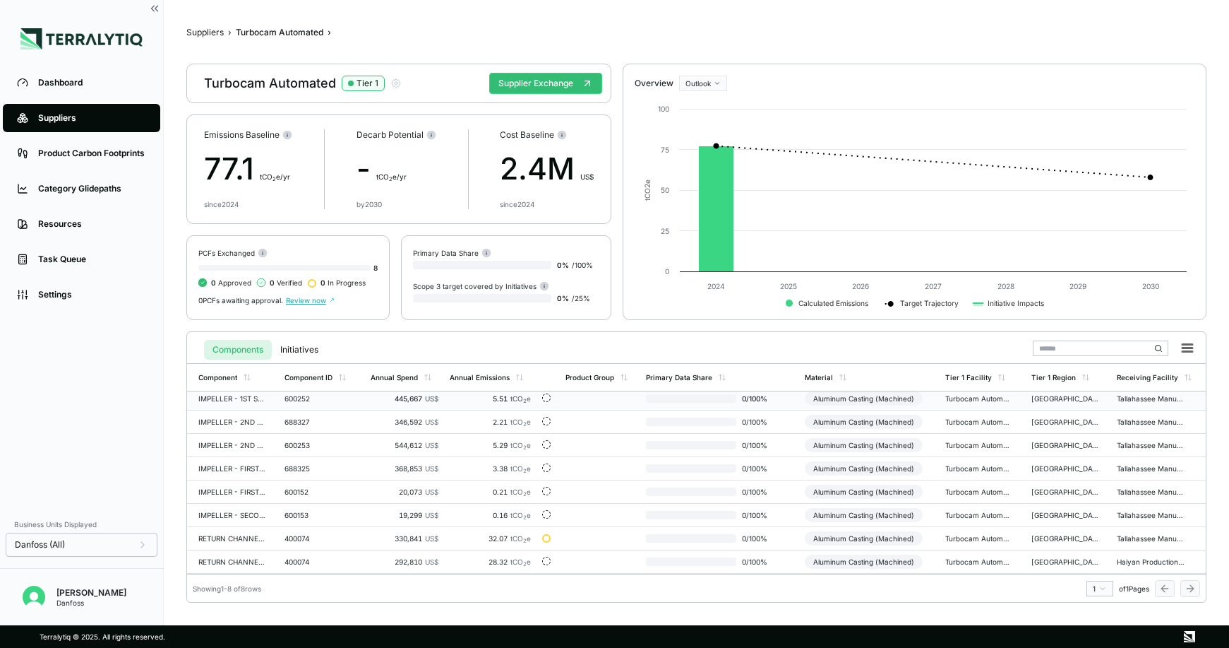
scroll to position [4, 0]
click at [395, 85] on icon "button" at bounding box center [395, 83] width 11 height 11
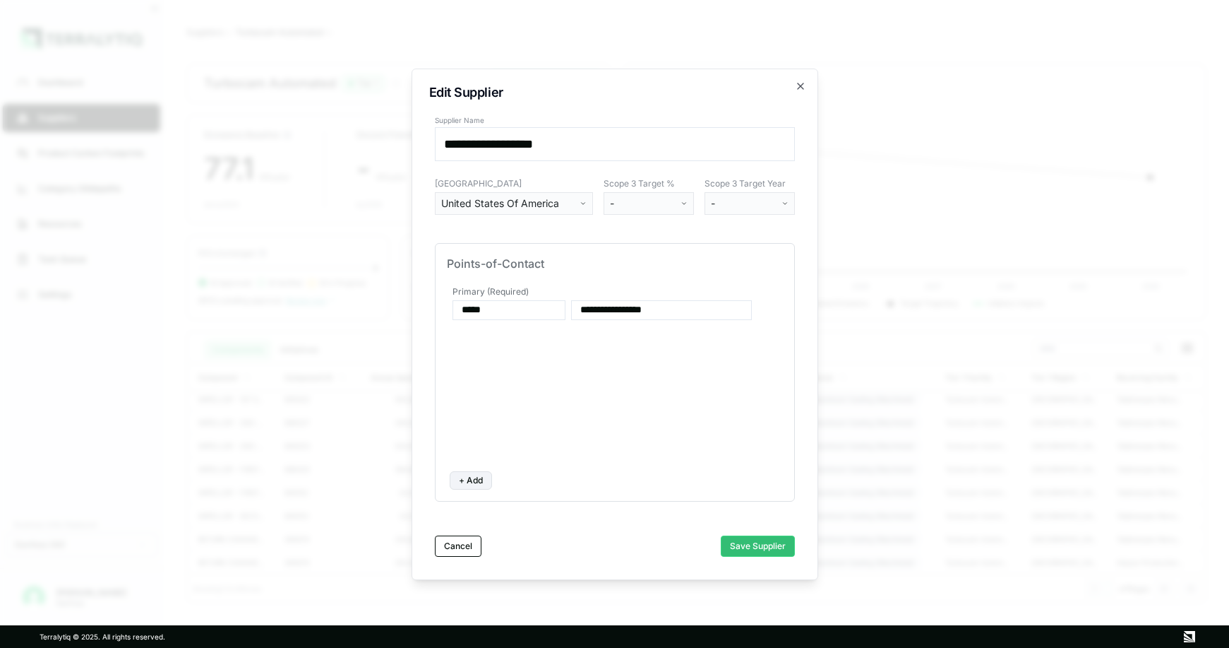
click at [521, 367] on div "**********" at bounding box center [615, 371] width 336 height 177
click at [467, 477] on button "+ Add" at bounding box center [471, 480] width 42 height 18
click at [485, 367] on input at bounding box center [509, 367] width 113 height 20
type input "***"
click at [596, 369] on input at bounding box center [661, 367] width 181 height 20
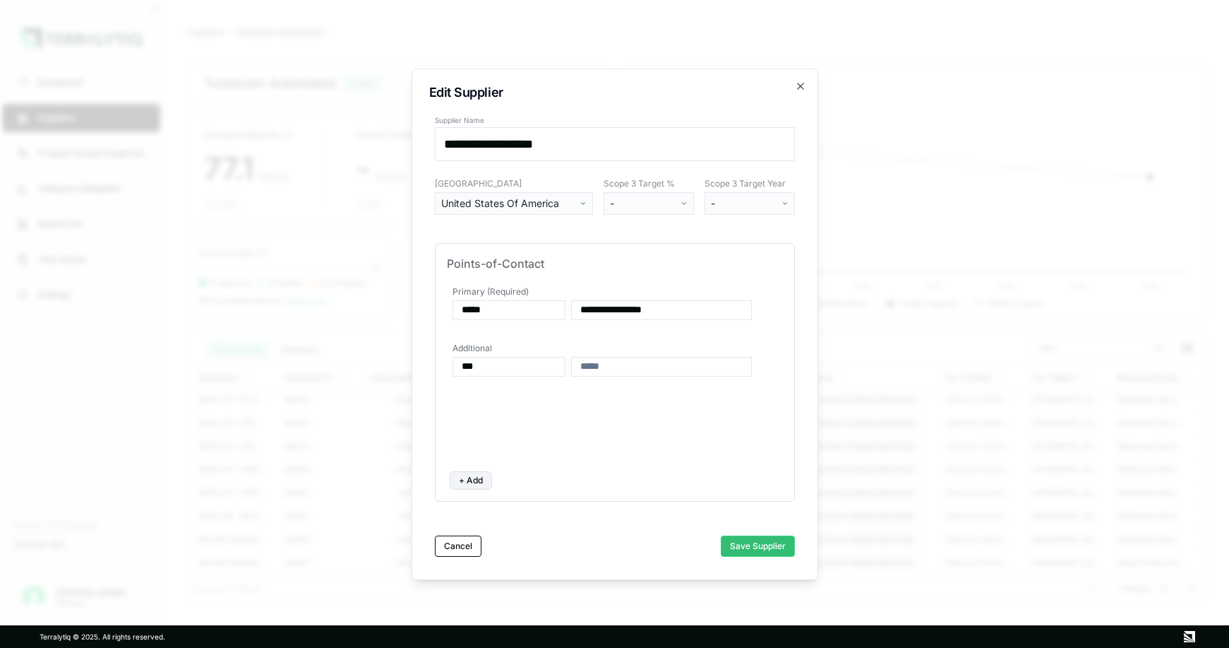
paste input "**********"
type input "**********"
click at [465, 479] on button "+ Add" at bounding box center [471, 480] width 42 height 18
click at [493, 407] on input at bounding box center [509, 406] width 113 height 20
type input "****"
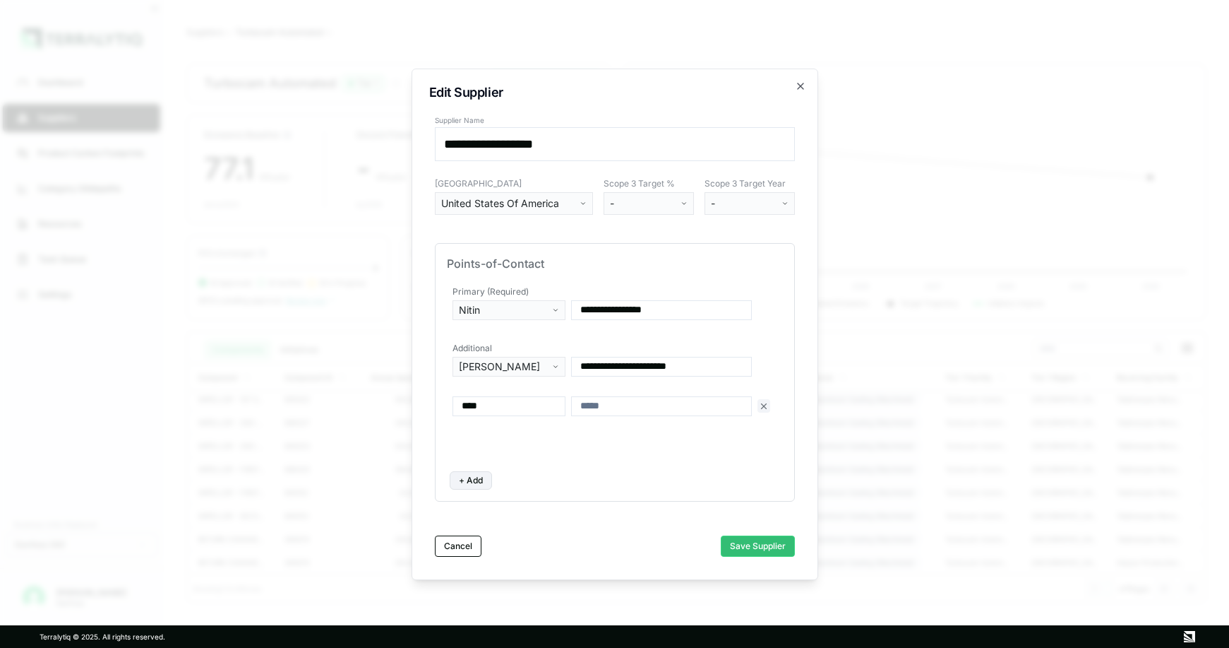
click at [604, 404] on input at bounding box center [661, 406] width 181 height 20
paste input "**********"
type input "**********"
click at [468, 480] on button "+ Add" at bounding box center [471, 480] width 42 height 18
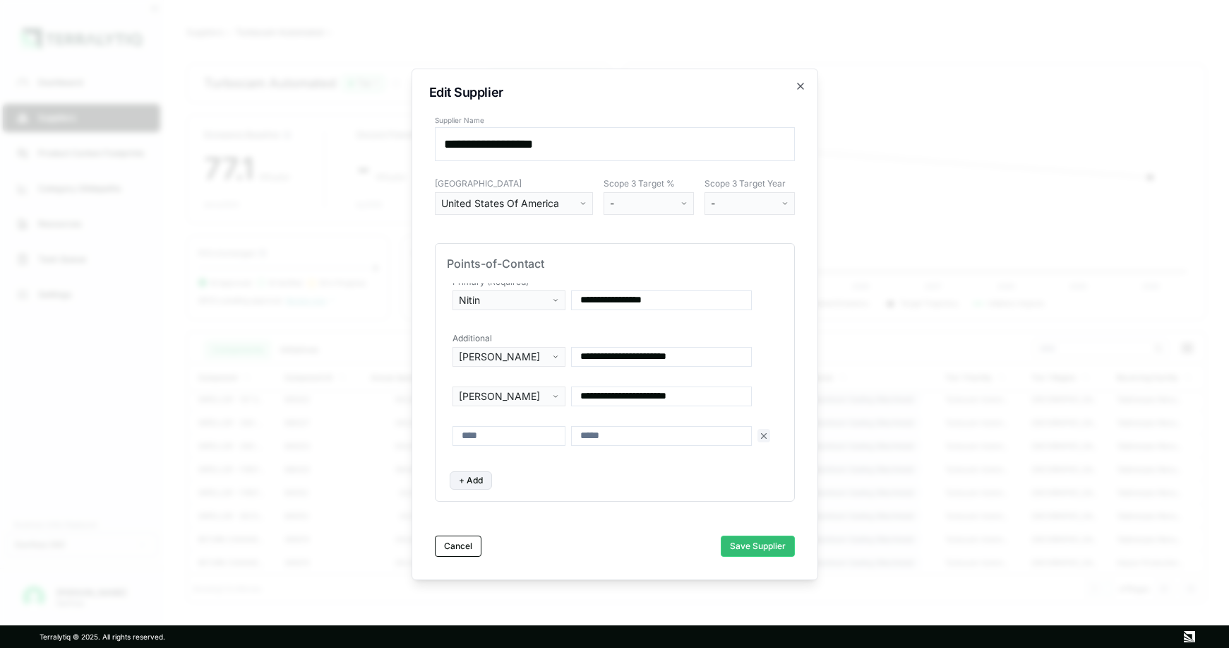
click at [475, 438] on input at bounding box center [509, 436] width 113 height 20
type input "*****"
click at [603, 438] on input at bounding box center [661, 436] width 181 height 20
paste input "**********"
type input "**********"
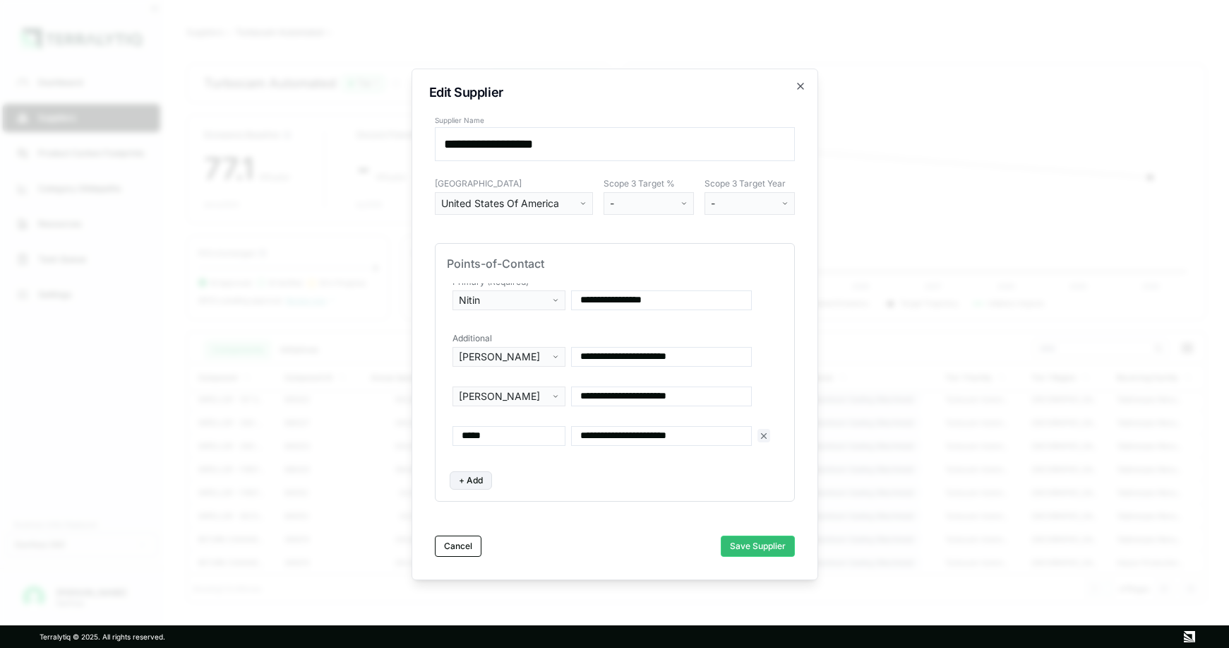
click at [595, 464] on div "**********" at bounding box center [615, 372] width 360 height 258
click at [742, 545] on button "Save Supplier" at bounding box center [758, 545] width 74 height 21
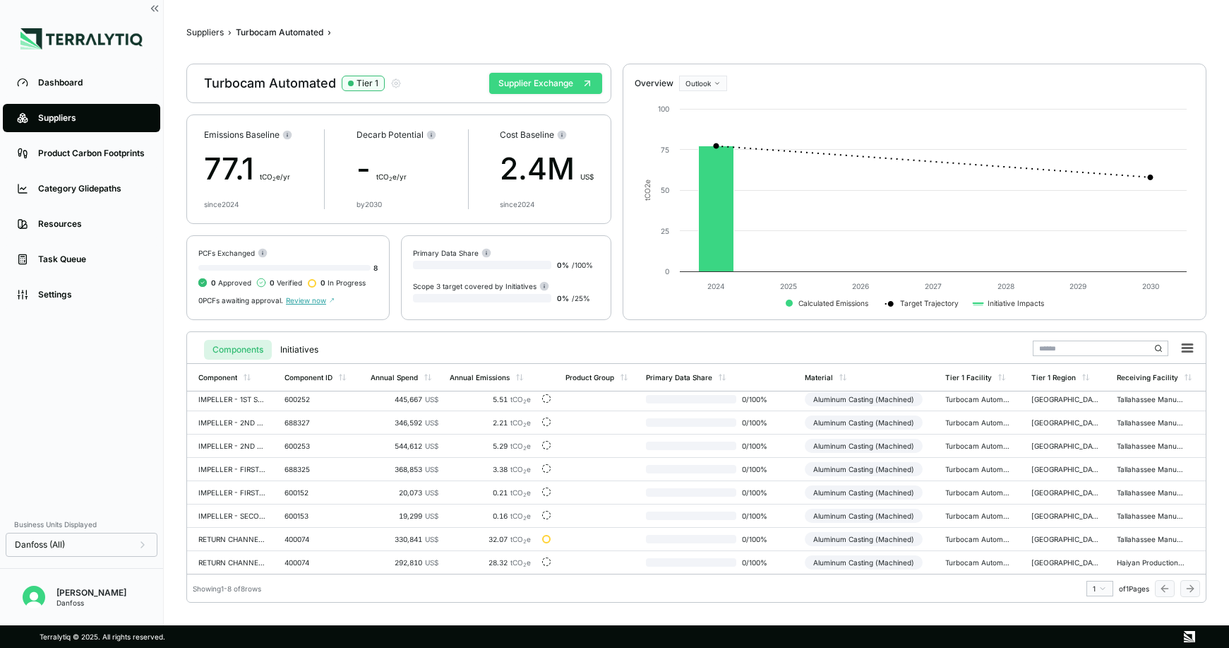
click at [540, 86] on button "Supplier Exchange" at bounding box center [545, 83] width 113 height 21
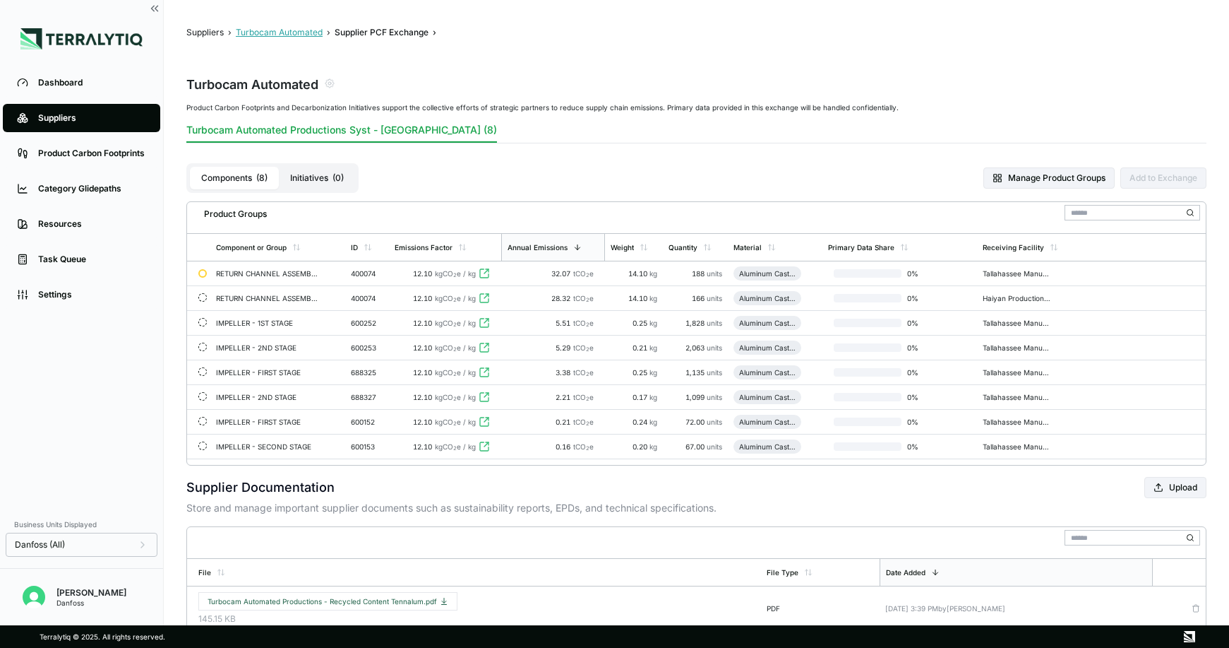
click at [268, 32] on button "Turbocam Automated" at bounding box center [279, 32] width 87 height 11
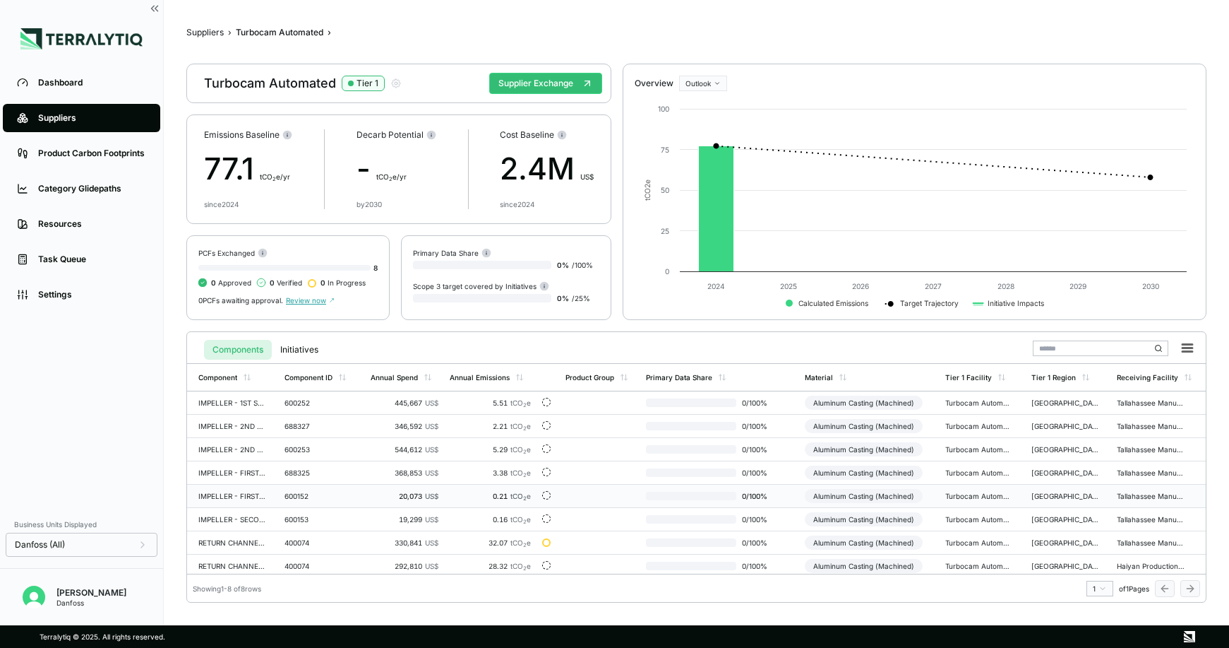
click at [330, 496] on div "600152" at bounding box center [319, 495] width 68 height 8
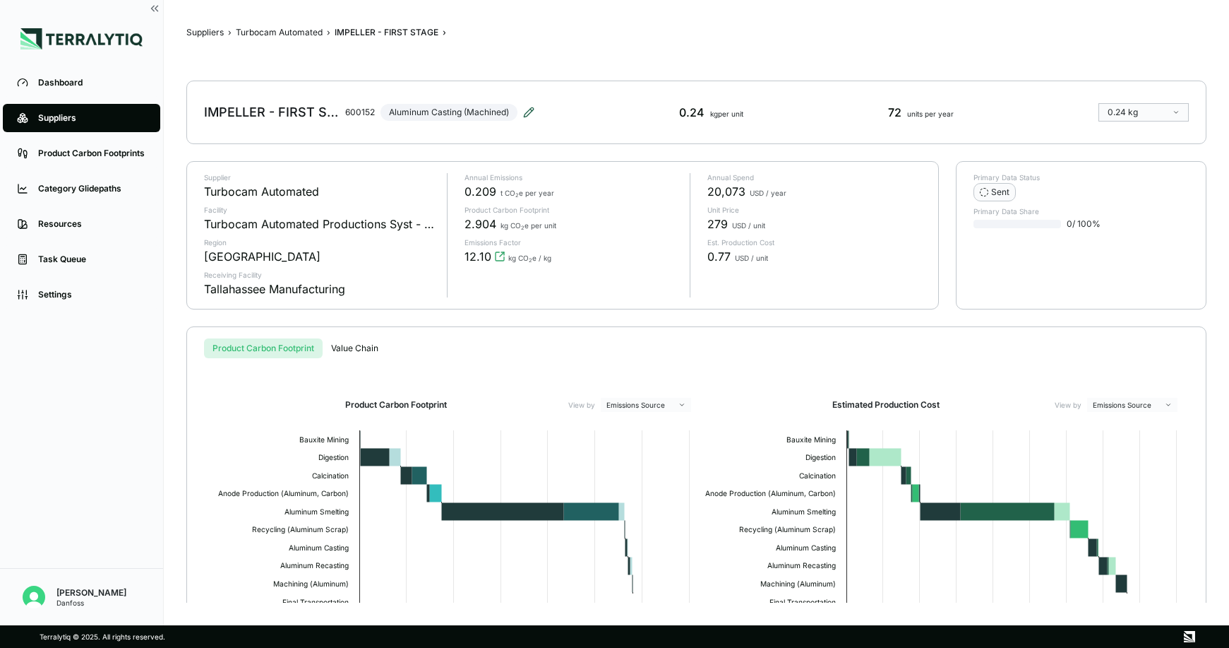
click at [530, 112] on icon at bounding box center [528, 111] width 9 height 9
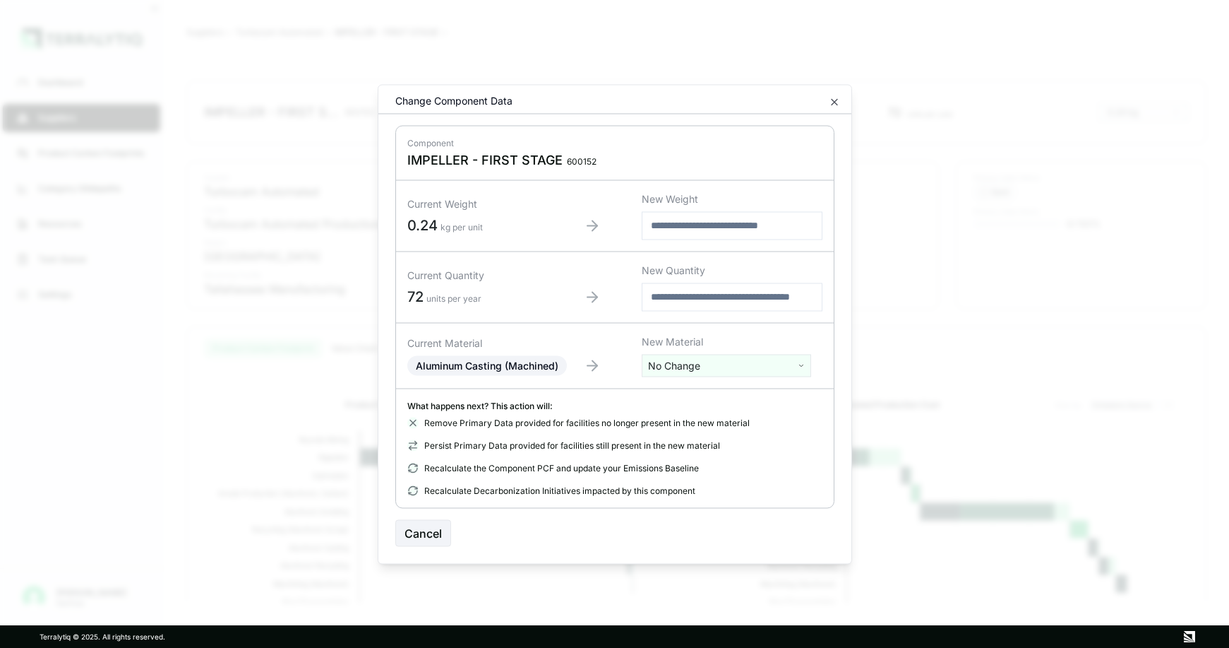
click at [674, 363] on html "Dashboard Suppliers Product Carbon Footprints Category Glidepaths Resources Tas…" at bounding box center [614, 324] width 1229 height 648
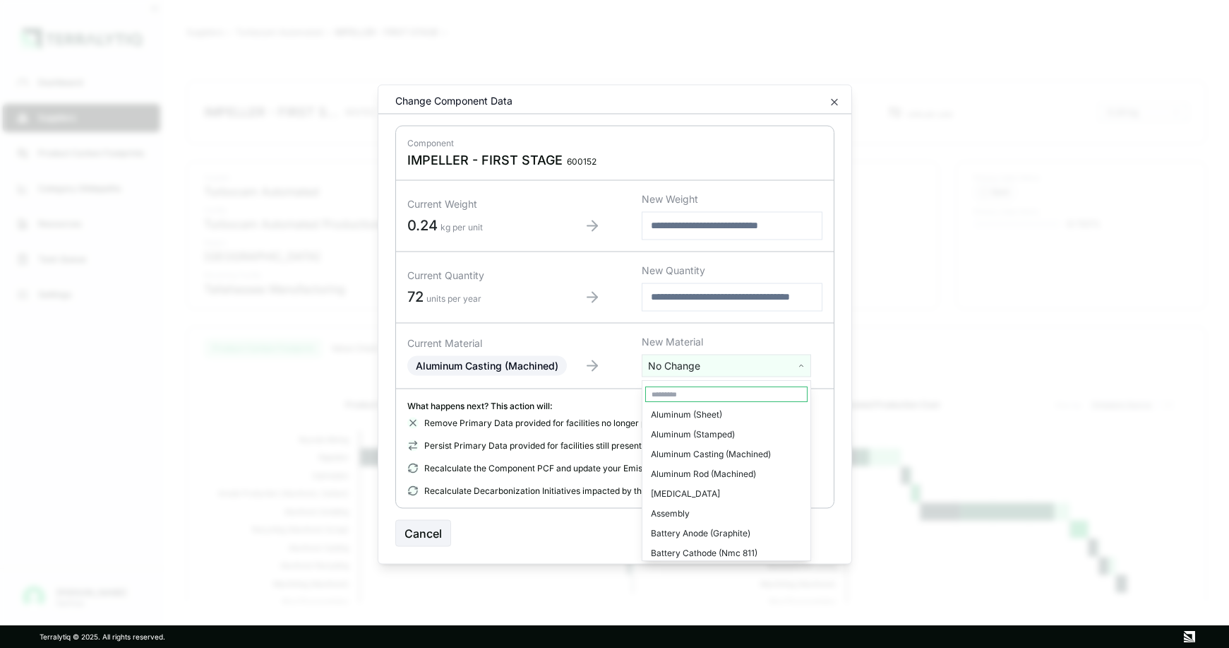
scroll to position [183, 0]
click at [686, 491] on div "Aluminum Rod (Machined)" at bounding box center [726, 492] width 162 height 20
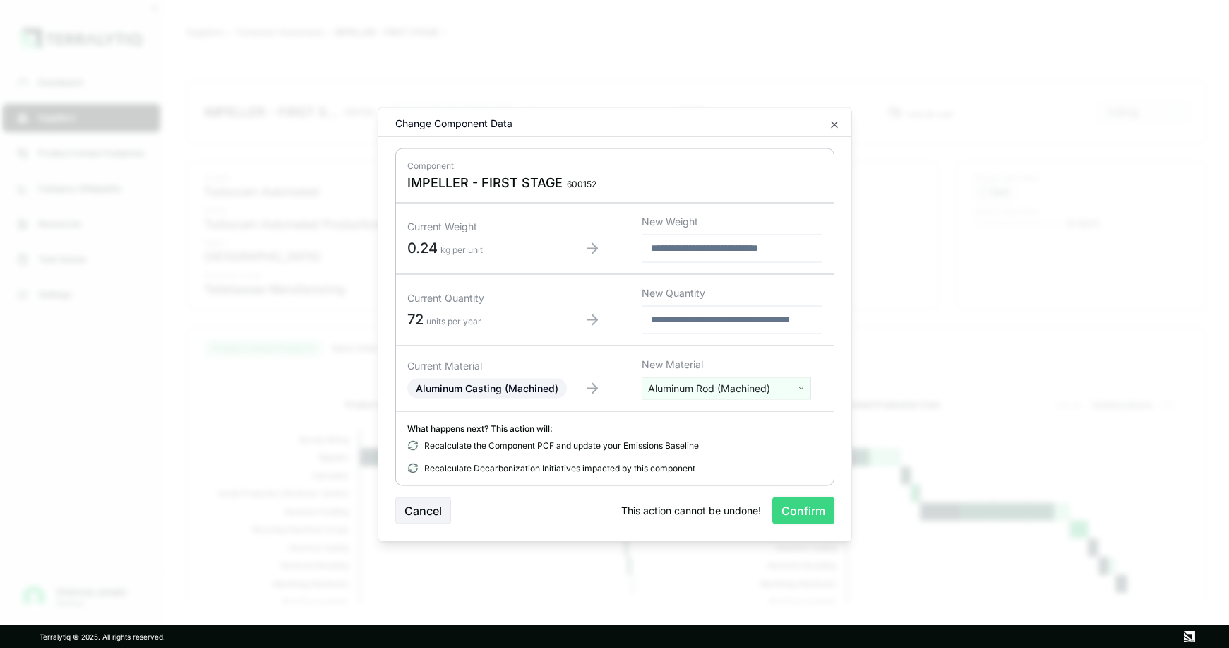
click at [797, 510] on button "Confirm" at bounding box center [803, 509] width 62 height 27
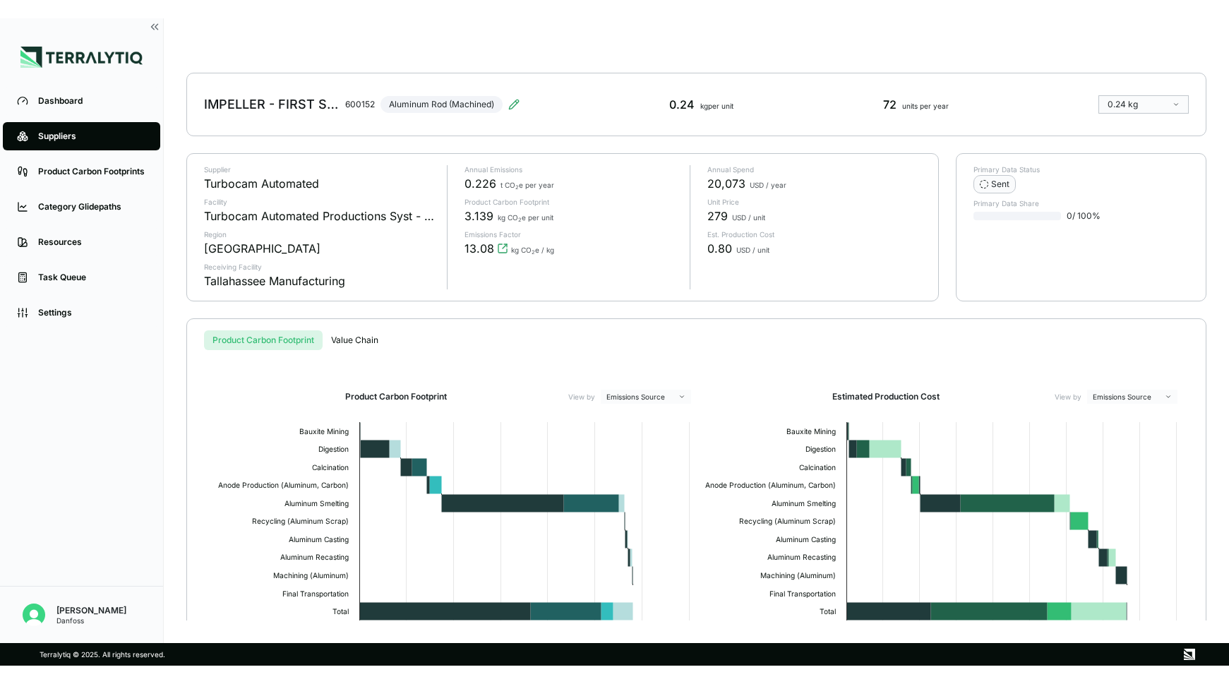
scroll to position [0, 0]
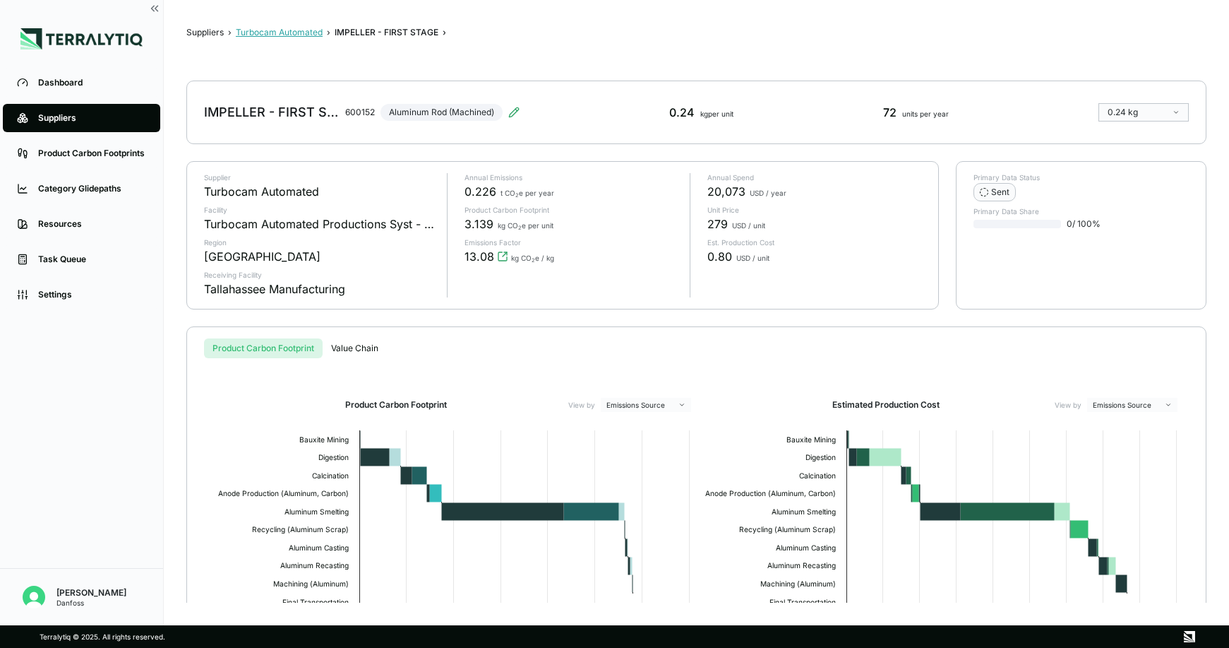
click at [303, 35] on button "Turbocam Automated" at bounding box center [279, 32] width 87 height 11
